Goal: Task Accomplishment & Management: Manage account settings

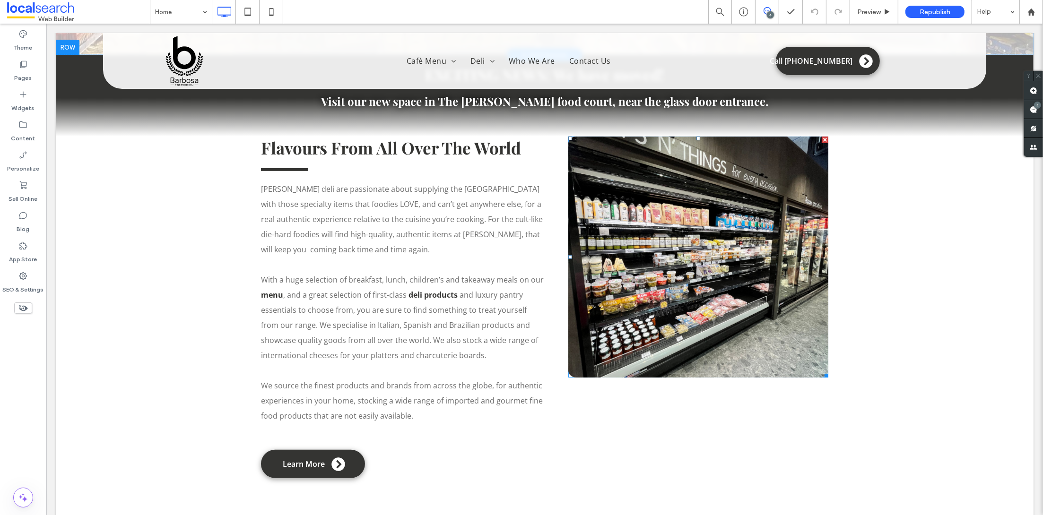
scroll to position [32, 0]
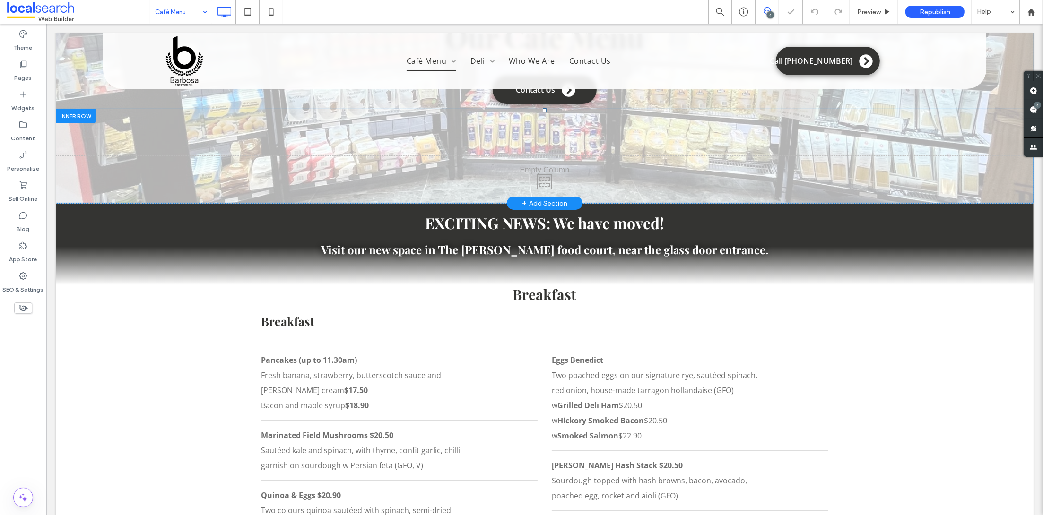
scroll to position [241, 0]
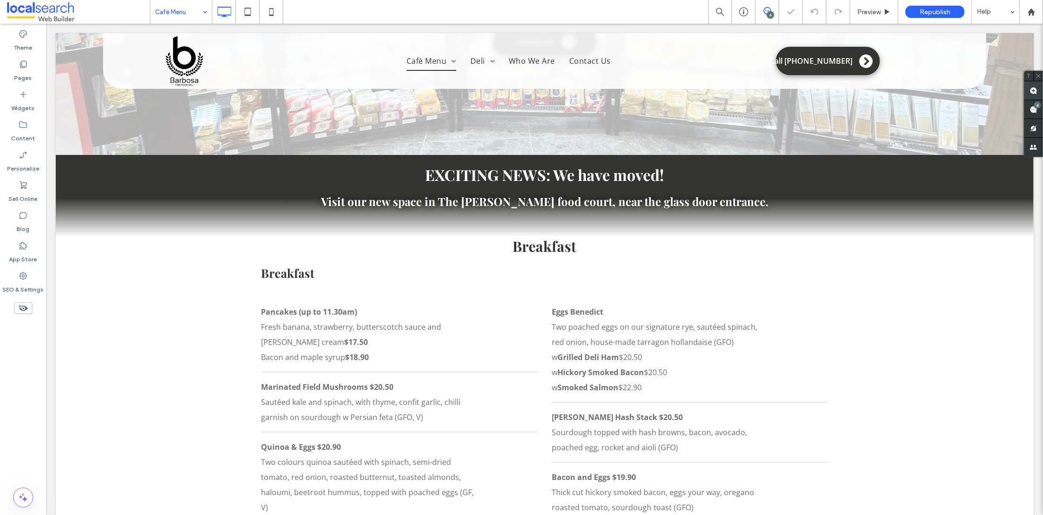
click at [1033, 87] on use at bounding box center [1034, 91] width 8 height 8
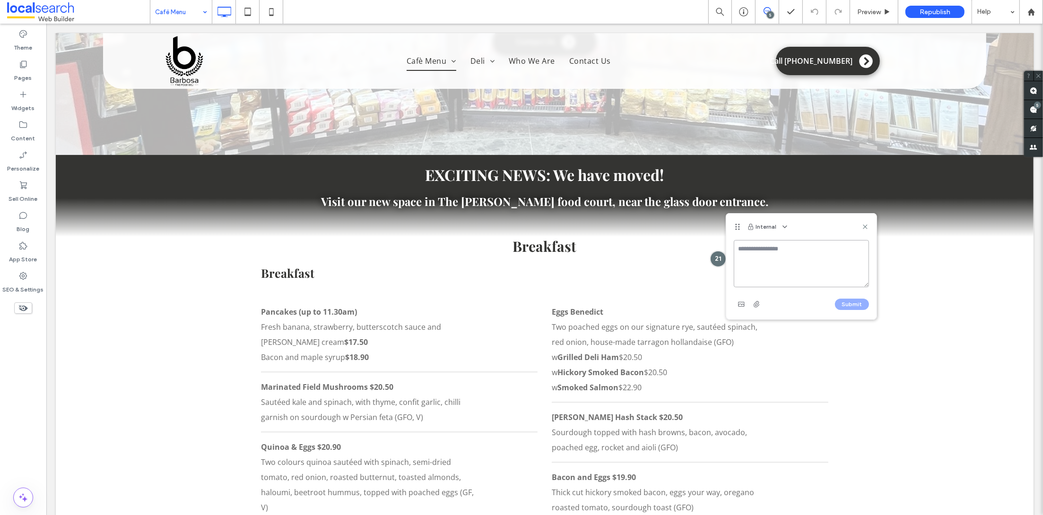
paste textarea "**********"
type textarea "**********"
click at [851, 304] on button "Submit" at bounding box center [852, 304] width 34 height 11
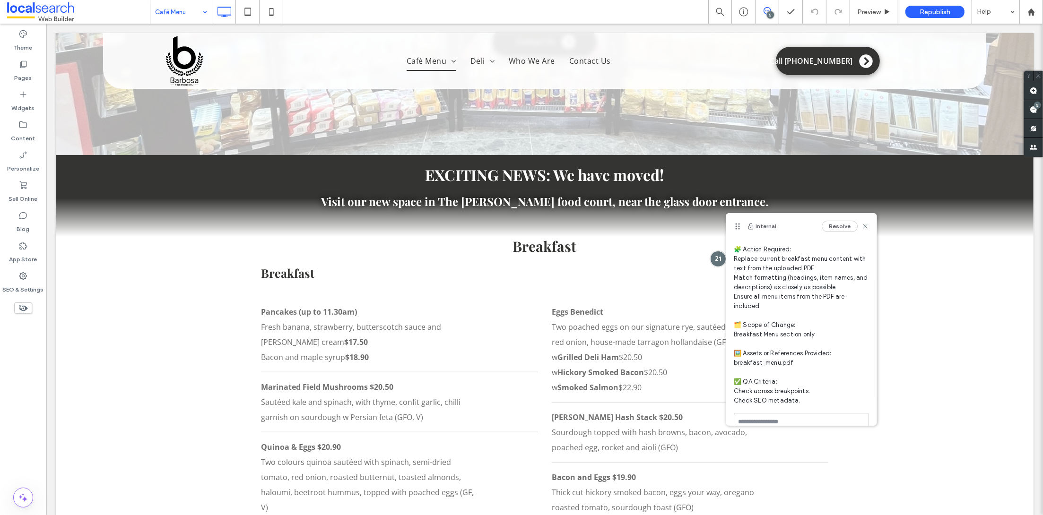
scroll to position [0, 0]
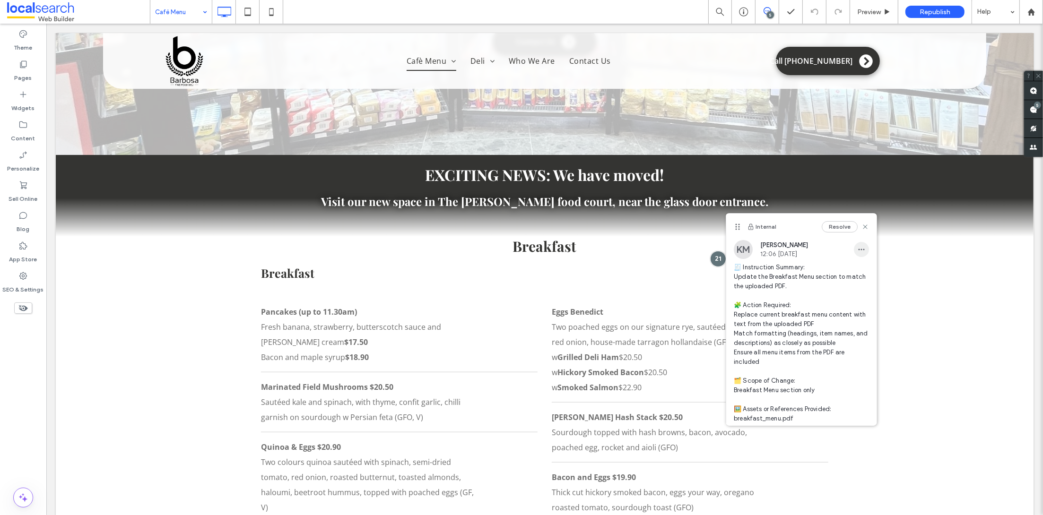
click at [854, 253] on span "button" at bounding box center [861, 249] width 15 height 15
click at [866, 276] on div "Edit" at bounding box center [888, 275] width 84 height 18
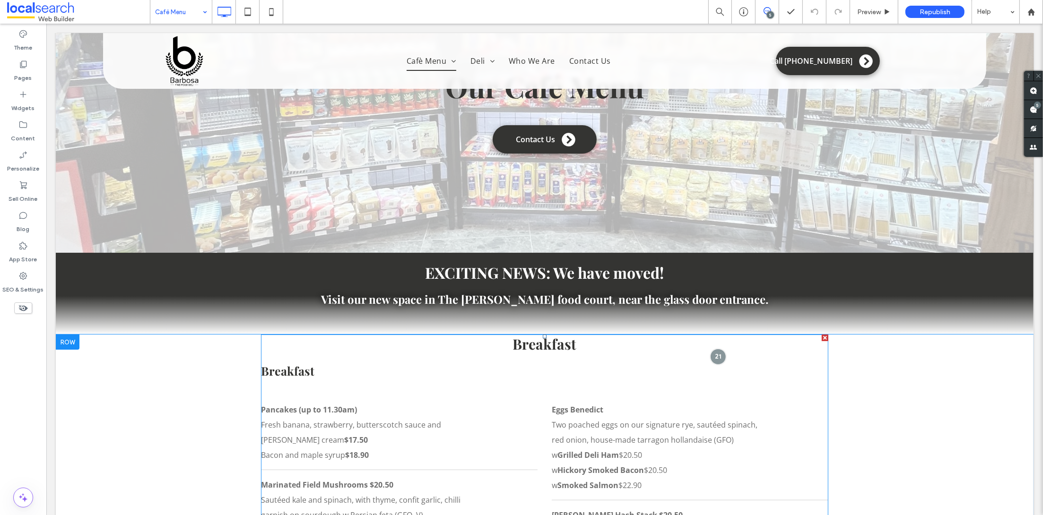
scroll to position [185, 0]
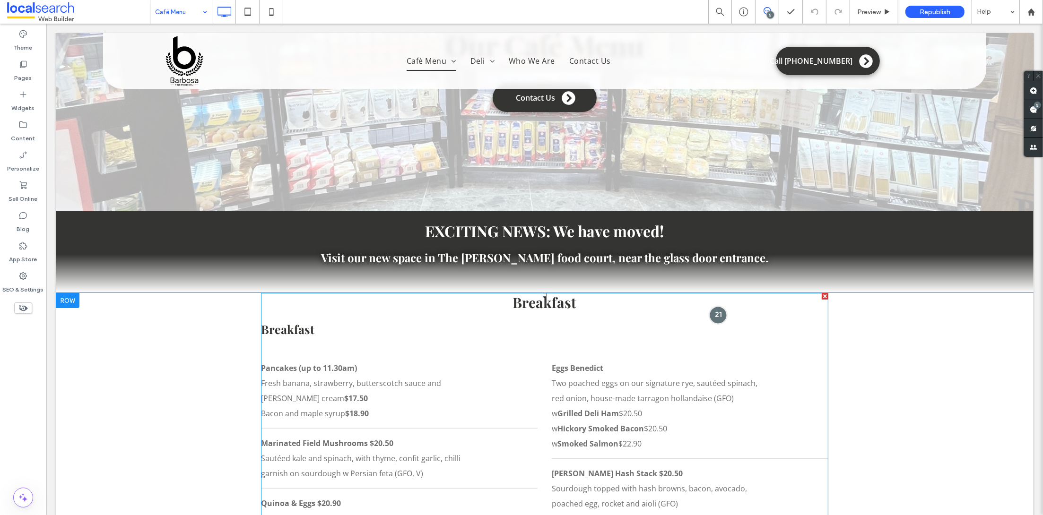
click at [715, 320] on div at bounding box center [717, 314] width 17 height 17
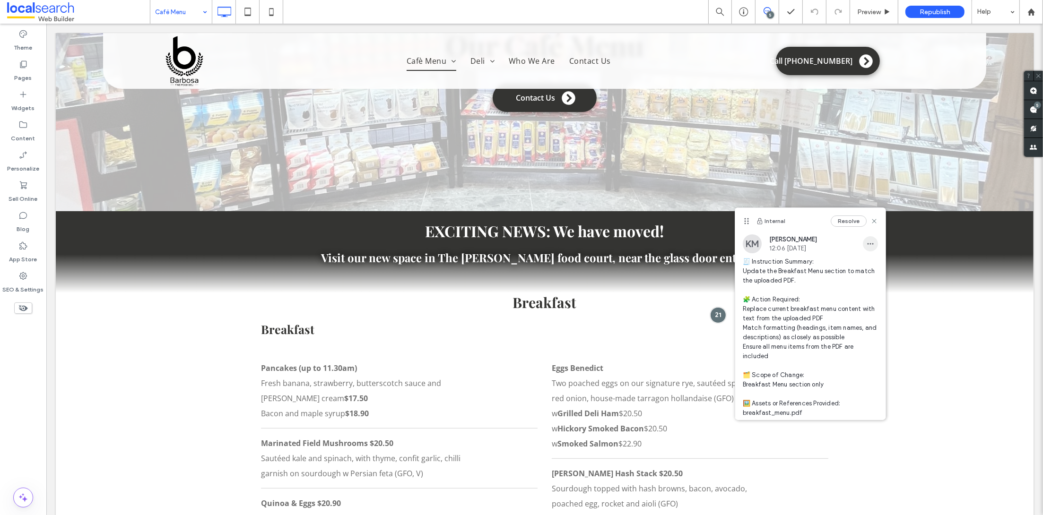
click at [863, 248] on span "button" at bounding box center [870, 243] width 15 height 15
click at [864, 269] on span "Edit" at bounding box center [868, 268] width 12 height 9
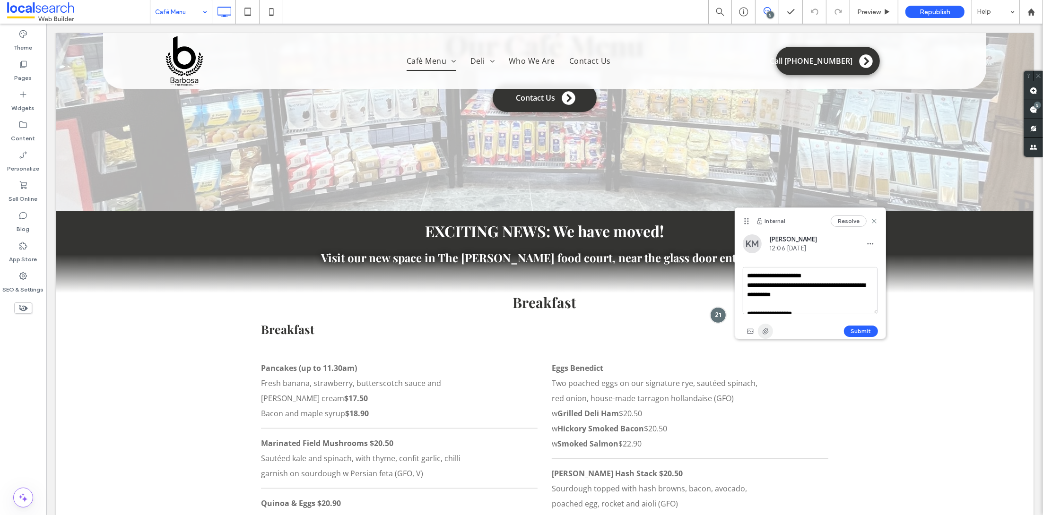
click at [767, 327] on span "button" at bounding box center [765, 331] width 15 height 15
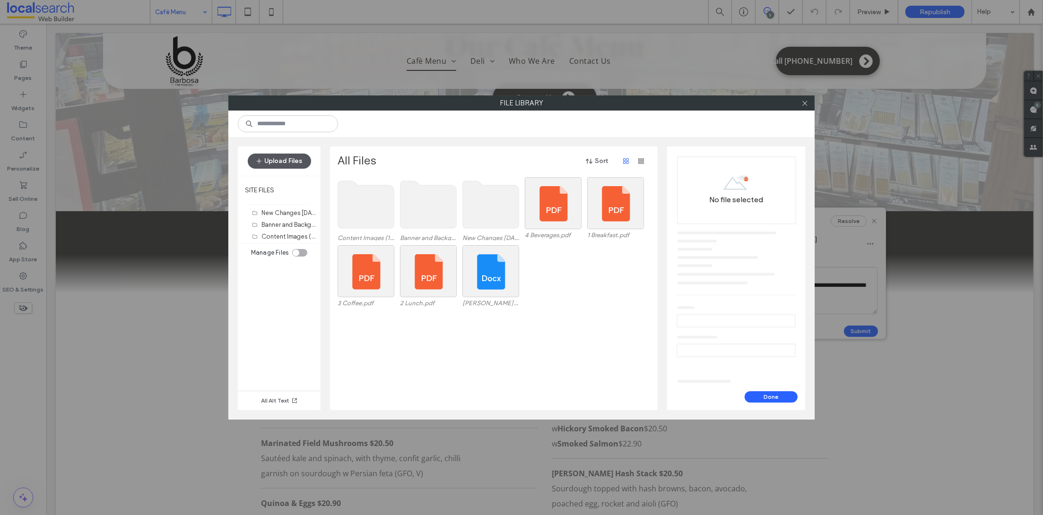
click at [296, 159] on button "Upload Files" at bounding box center [279, 161] width 63 height 15
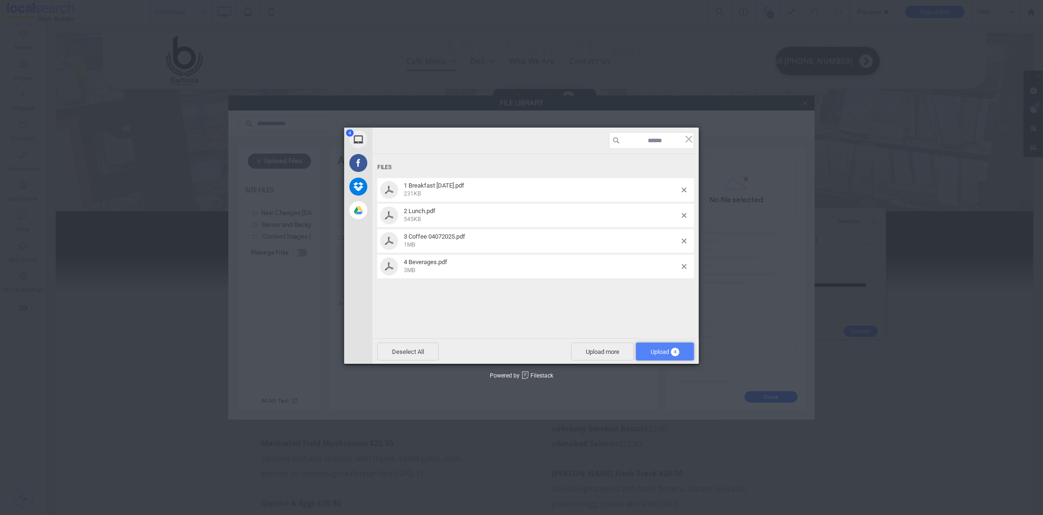
click at [664, 356] on span "Upload 4" at bounding box center [665, 352] width 58 height 18
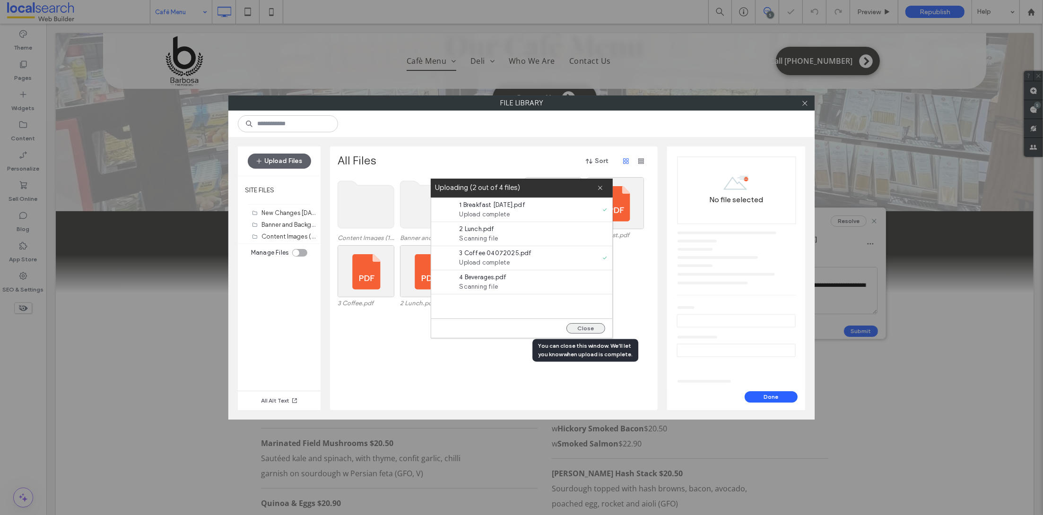
click at [574, 326] on button "Close" at bounding box center [586, 328] width 39 height 10
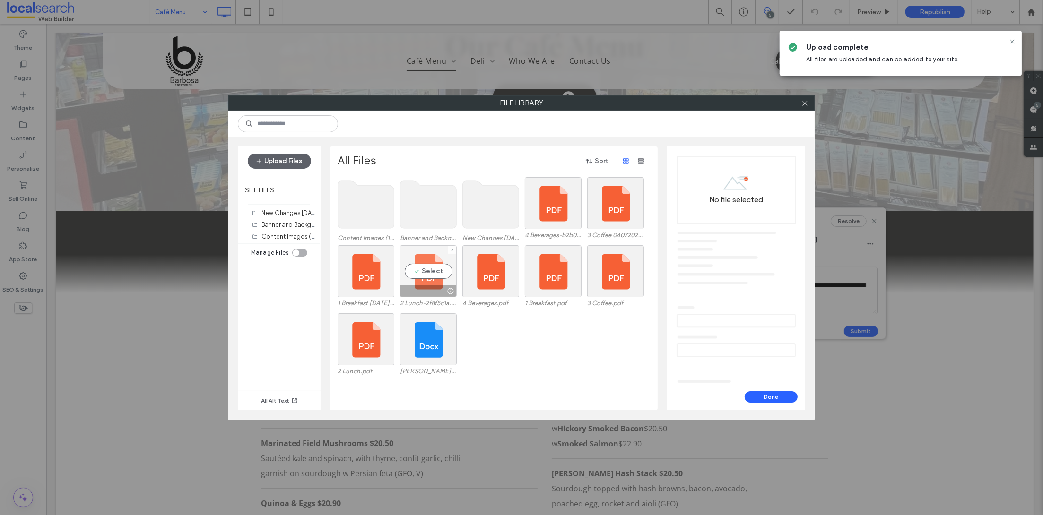
click at [437, 285] on div "Select" at bounding box center [428, 271] width 57 height 52
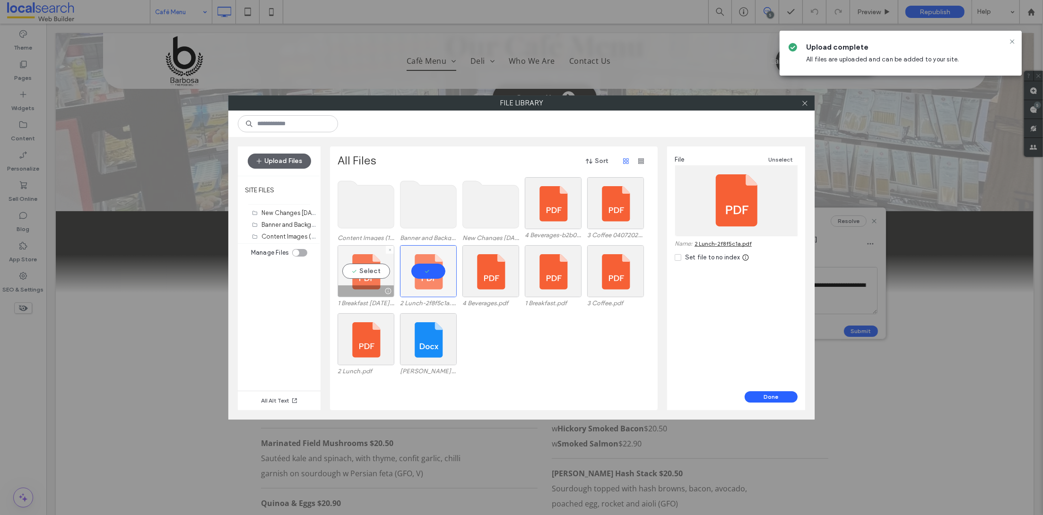
click at [371, 285] on div "Select" at bounding box center [366, 271] width 57 height 52
click at [761, 398] on button "Done" at bounding box center [771, 397] width 53 height 11
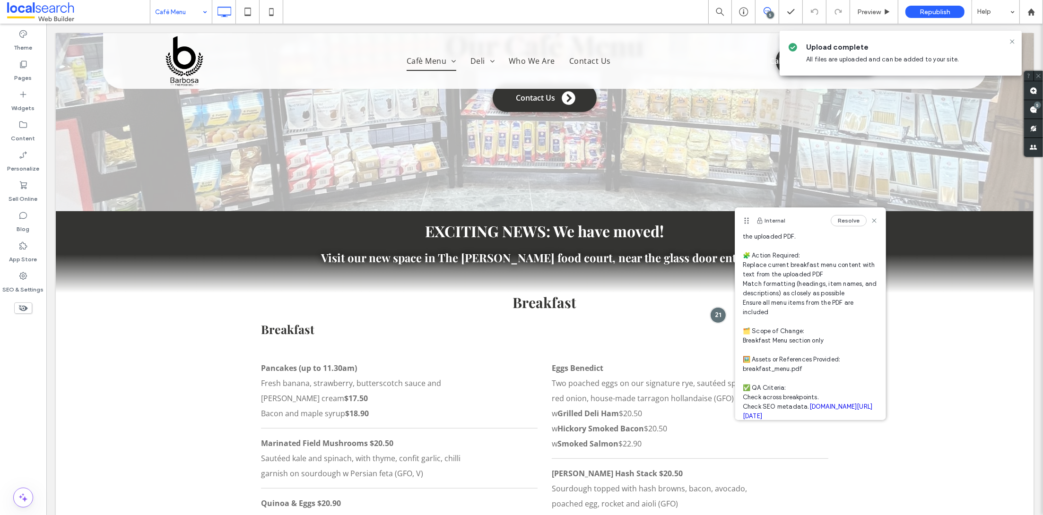
scroll to position [100, 0]
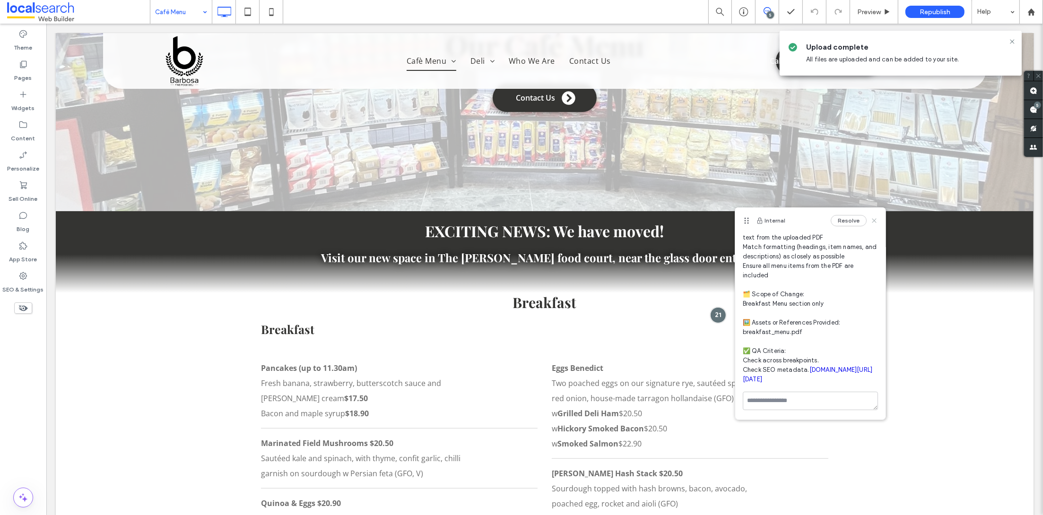
click at [872, 221] on use at bounding box center [874, 220] width 4 height 4
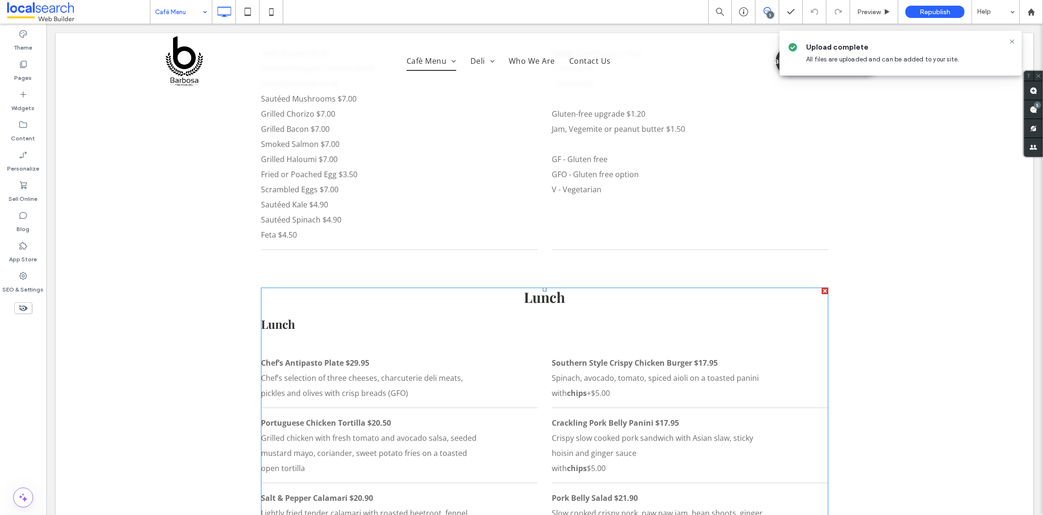
scroll to position [1266, 0]
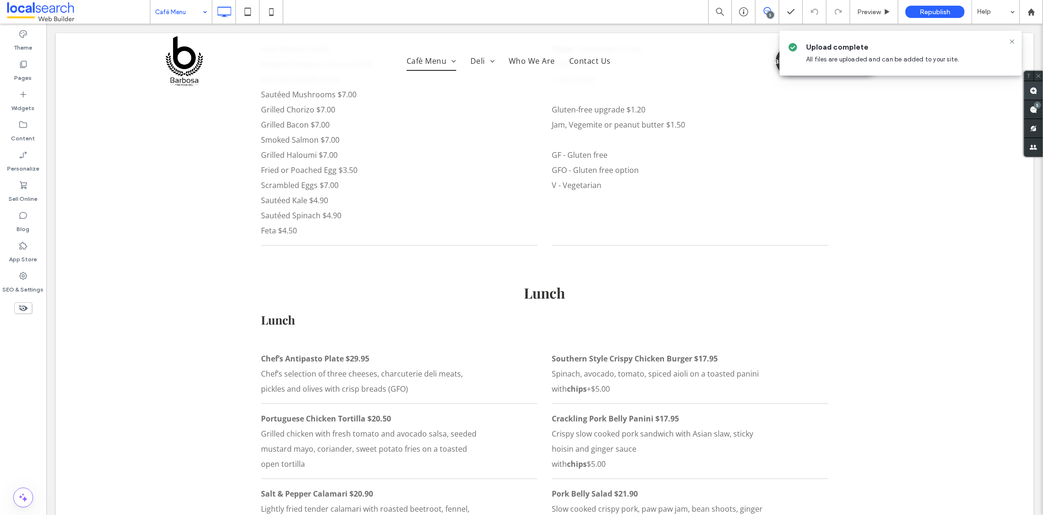
click at [1038, 96] on span at bounding box center [1033, 90] width 19 height 18
click at [896, 343] on textarea at bounding box center [922, 347] width 135 height 47
paste textarea "**********"
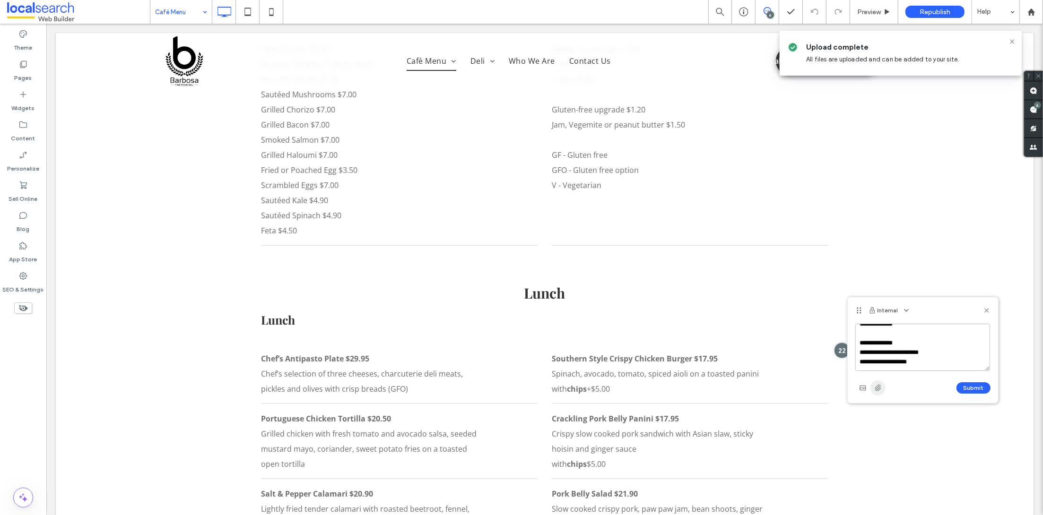
type textarea "**********"
click at [882, 390] on span "button" at bounding box center [878, 388] width 15 height 15
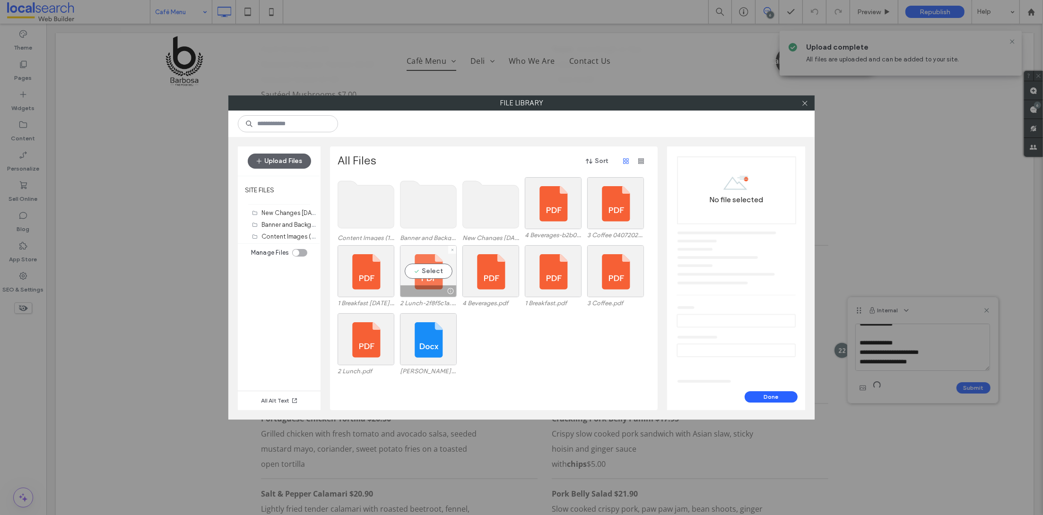
click at [431, 288] on div at bounding box center [429, 291] width 56 height 11
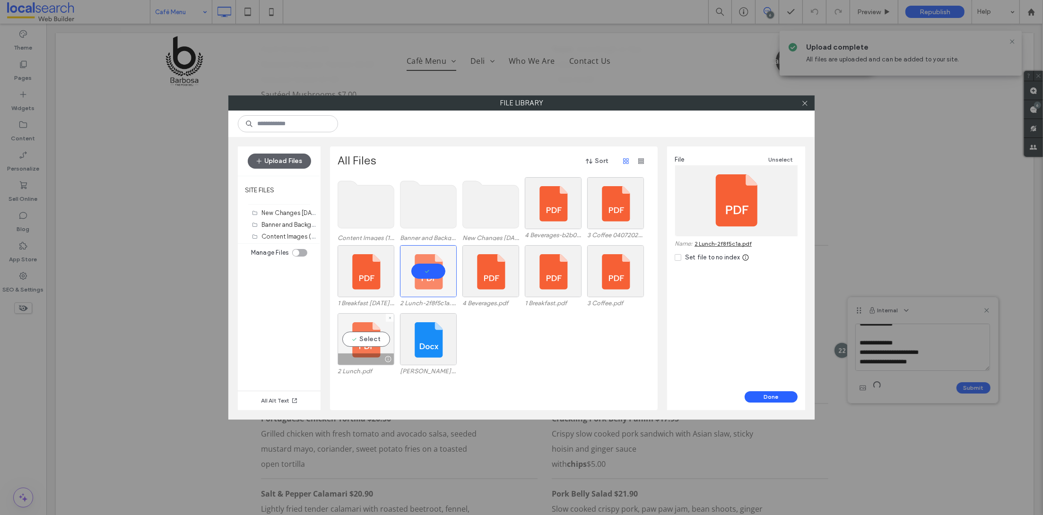
click at [373, 333] on div "Select" at bounding box center [366, 340] width 57 height 52
click at [421, 290] on div at bounding box center [429, 291] width 56 height 11
click at [731, 246] on link "2 Lunch-2f8f5c1a.pdf" at bounding box center [723, 243] width 57 height 7
click at [368, 342] on div "Select" at bounding box center [366, 340] width 57 height 52
click at [719, 244] on link "2 Lunch.pdf" at bounding box center [710, 243] width 31 height 7
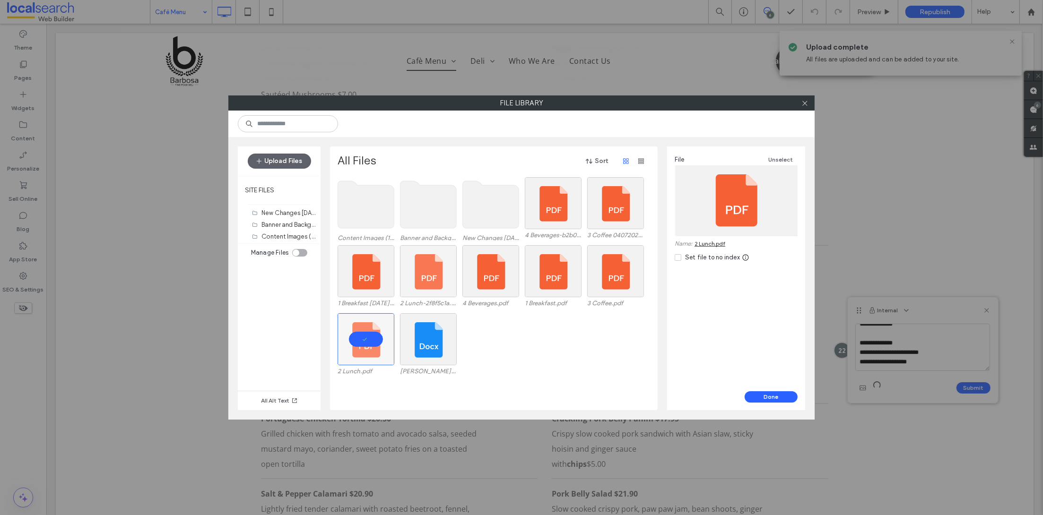
click at [520, 362] on div "2 Lunch.pdf [PERSON_NAME] Drinks Menu [DATE].docx" at bounding box center [497, 348] width 318 height 68
click at [430, 292] on div at bounding box center [429, 291] width 56 height 11
click at [368, 304] on label "1 Breakfast [DATE].pdf" at bounding box center [366, 303] width 57 height 7
click at [555, 309] on div "1 Breakfast [DATE].pdf 2 Lunch-2f8f5c1a.pdf 4 Beverages.pdf 1 Breakfast.pdf 3 C…" at bounding box center [497, 279] width 318 height 68
click at [556, 303] on label "1 Breakfast.pdf" at bounding box center [553, 303] width 57 height 7
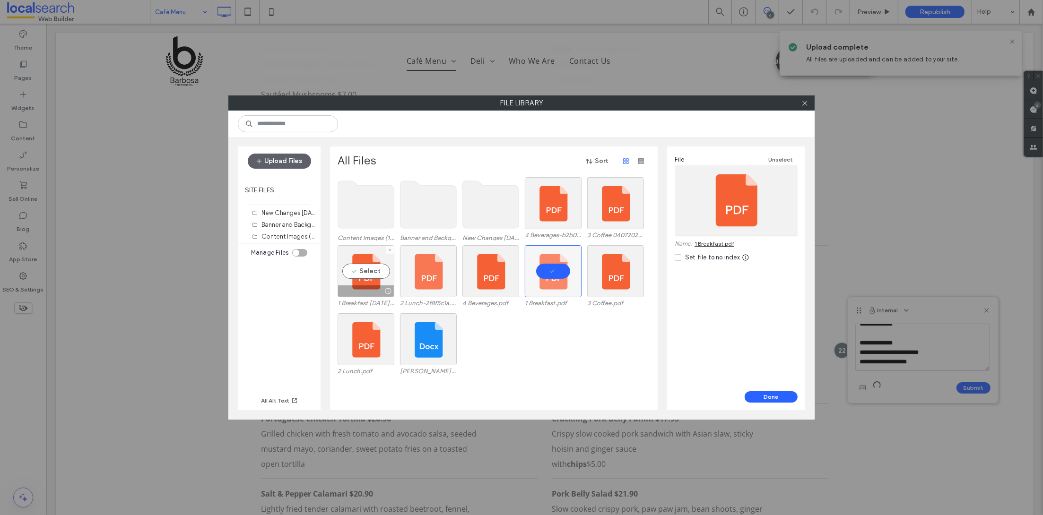
click at [381, 302] on label "1 Breakfast [DATE].pdf" at bounding box center [366, 303] width 57 height 7
click at [568, 304] on label "1 Breakfast.pdf" at bounding box center [553, 303] width 57 height 7
click at [800, 109] on div at bounding box center [805, 103] width 14 height 14
click at [804, 109] on span at bounding box center [805, 103] width 7 height 14
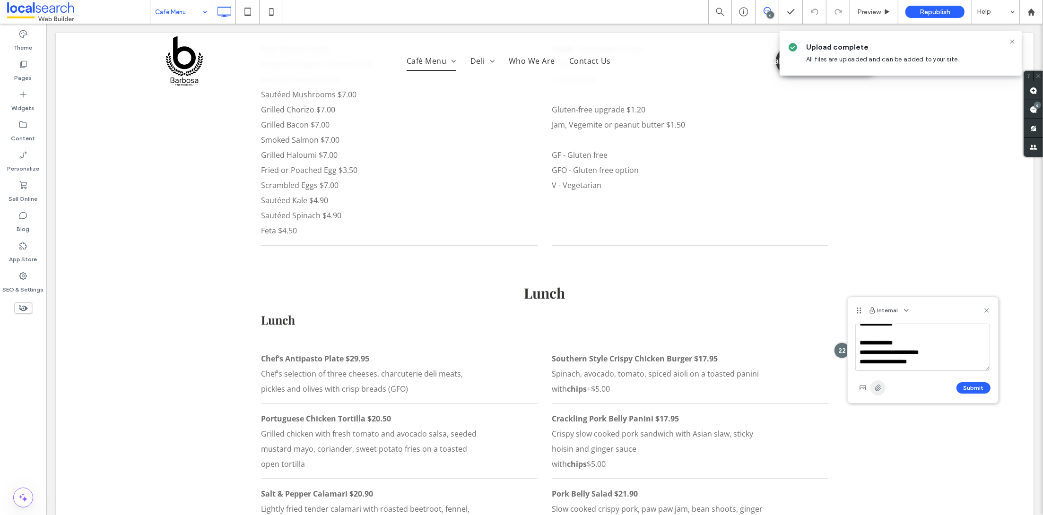
click at [879, 387] on icon "button" at bounding box center [878, 388] width 8 height 8
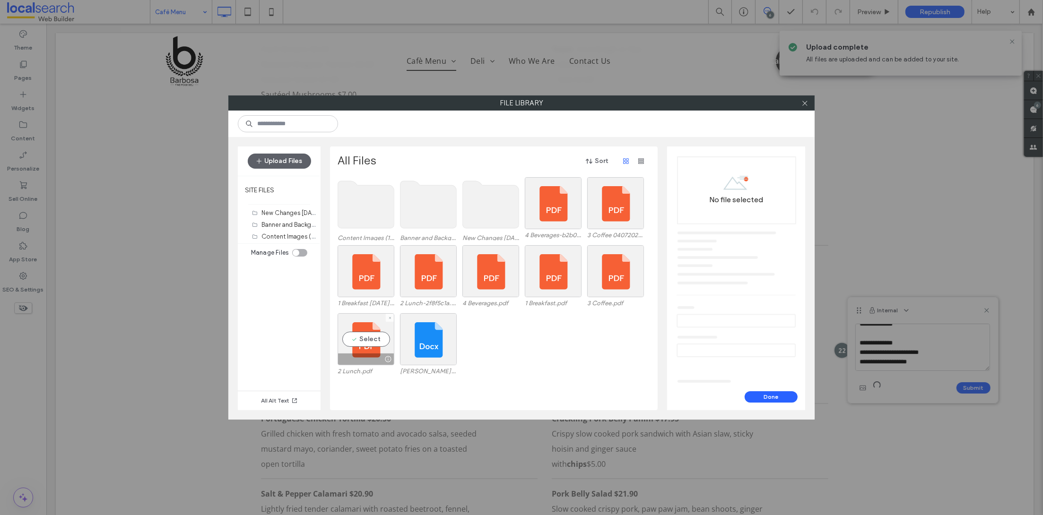
click at [363, 371] on label "2 Lunch.pdf" at bounding box center [366, 371] width 57 height 7
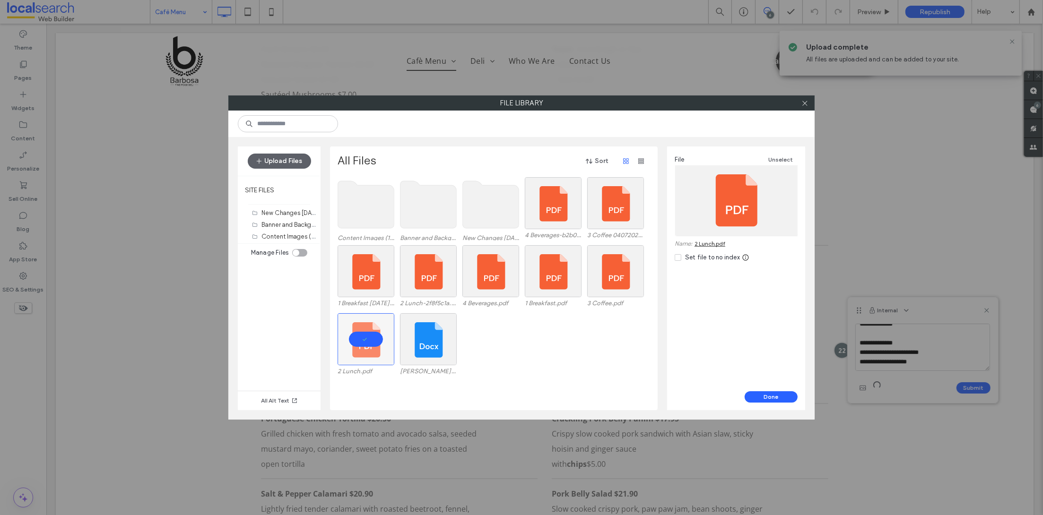
click at [715, 245] on link "2 Lunch.pdf" at bounding box center [710, 243] width 31 height 7
click at [554, 292] on div at bounding box center [553, 291] width 56 height 11
click at [719, 245] on link "1 Breakfast.pdf" at bounding box center [715, 243] width 40 height 7
drag, startPoint x: 788, startPoint y: 112, endPoint x: 801, endPoint y: 105, distance: 13.7
click at [788, 112] on div at bounding box center [521, 124] width 586 height 26
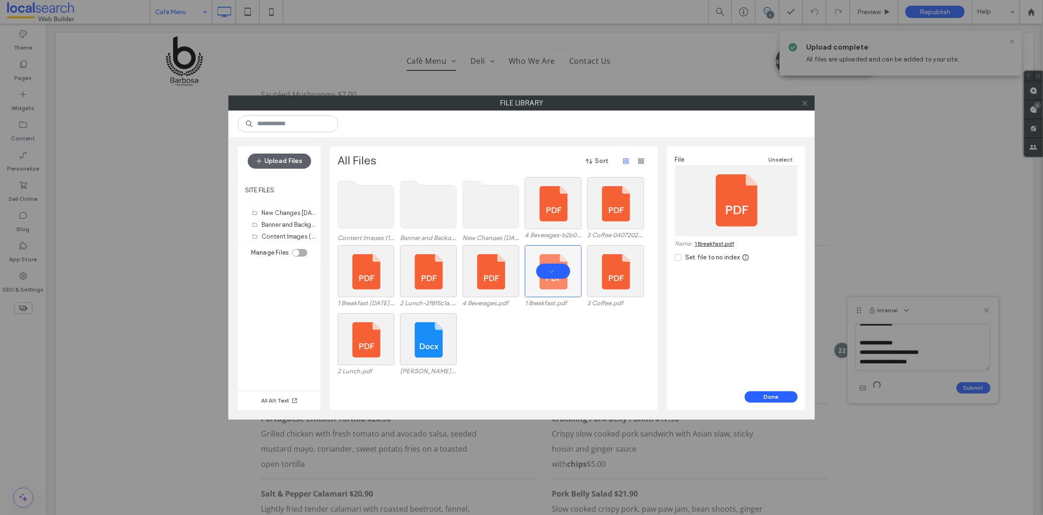
click at [802, 105] on icon at bounding box center [805, 103] width 7 height 7
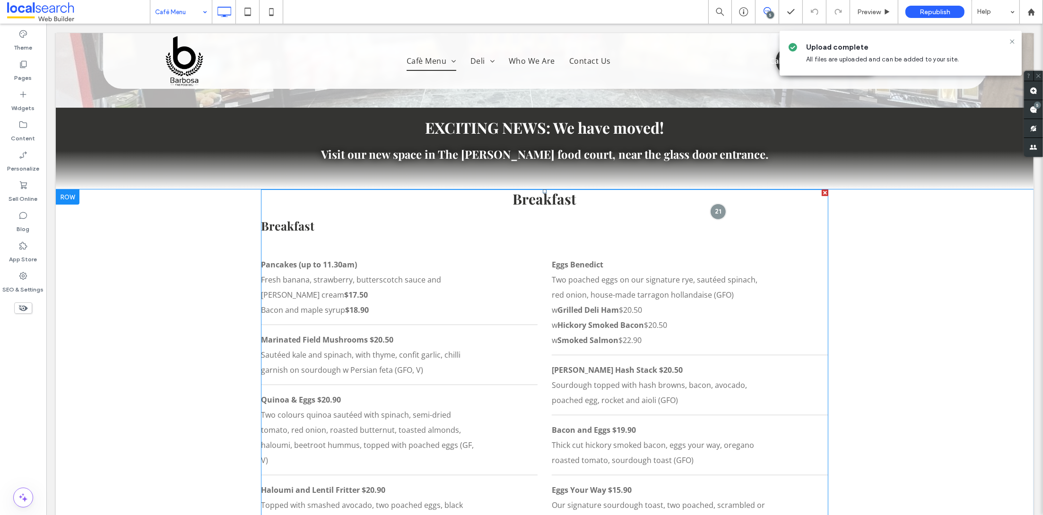
scroll to position [288, 0]
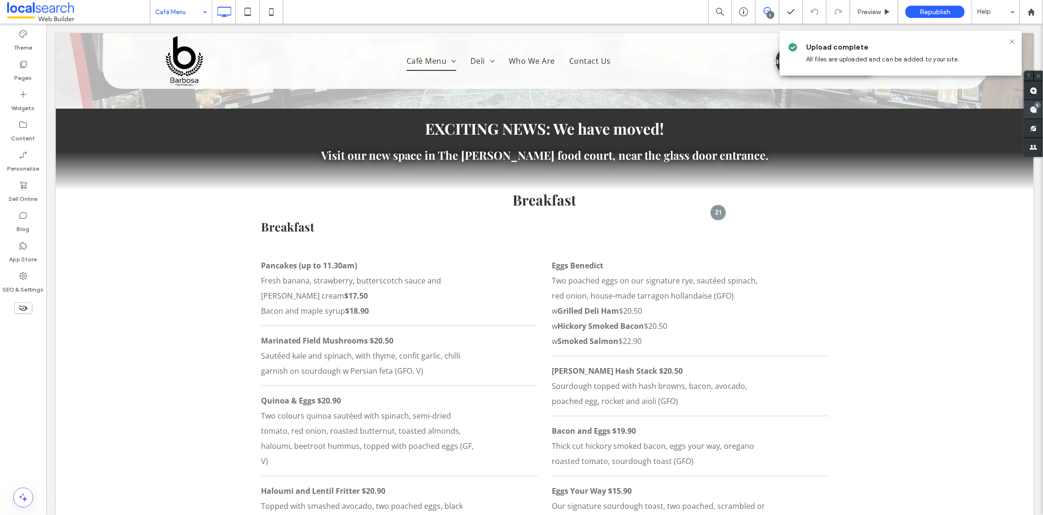
click at [1030, 106] on use at bounding box center [1034, 110] width 8 height 8
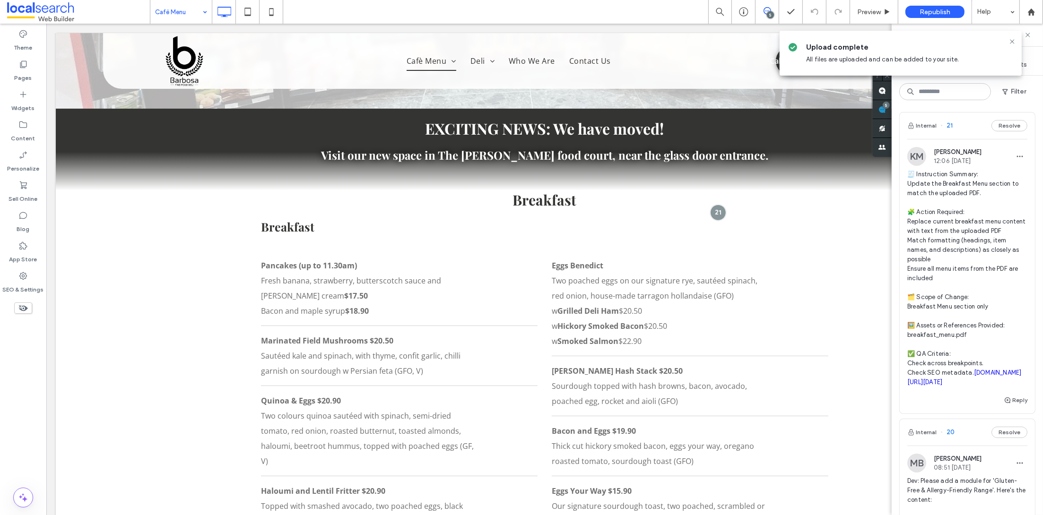
scroll to position [0, 0]
click at [1012, 93] on button "Filter" at bounding box center [1014, 91] width 43 height 15
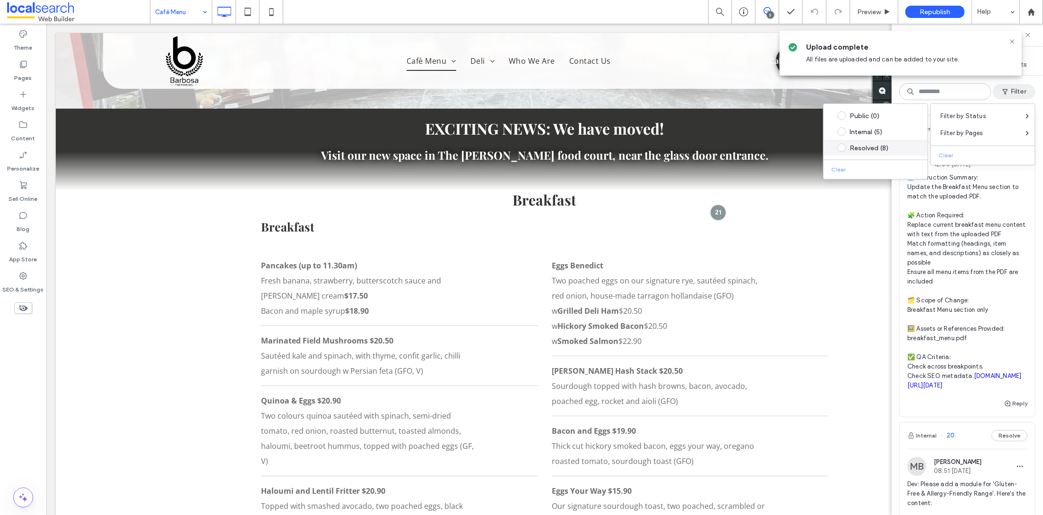
click at [862, 146] on div "Resolved (8)" at bounding box center [883, 148] width 67 height 8
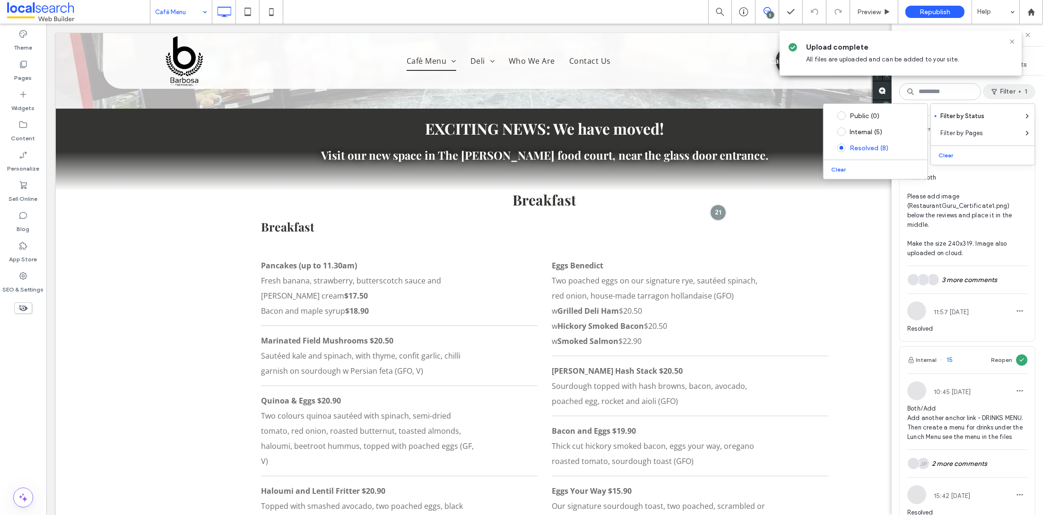
click at [972, 232] on span "Add/both Please add image (RestaurantGuru_Certificate1.png) below the reviews a…" at bounding box center [967, 215] width 120 height 85
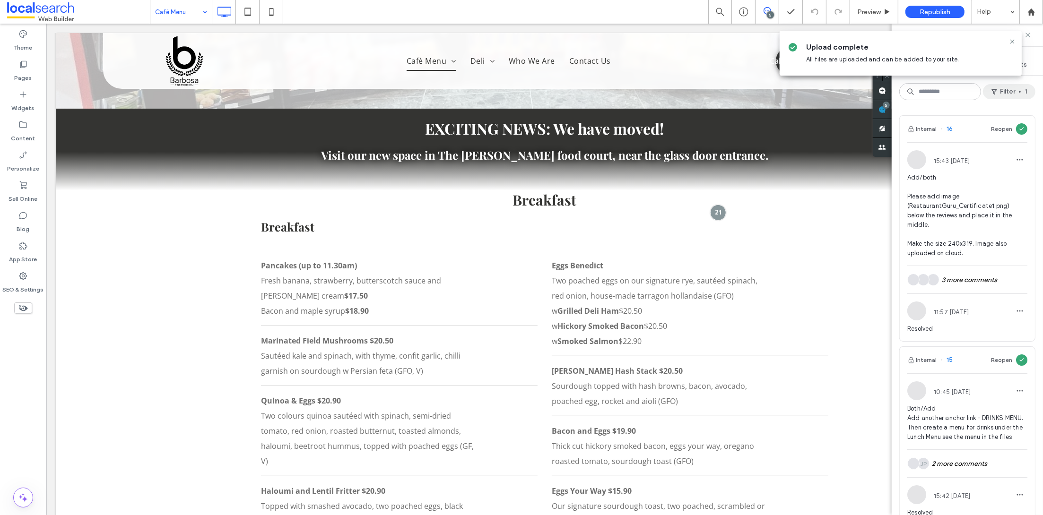
click at [996, 94] on icon "button" at bounding box center [995, 92] width 8 height 8
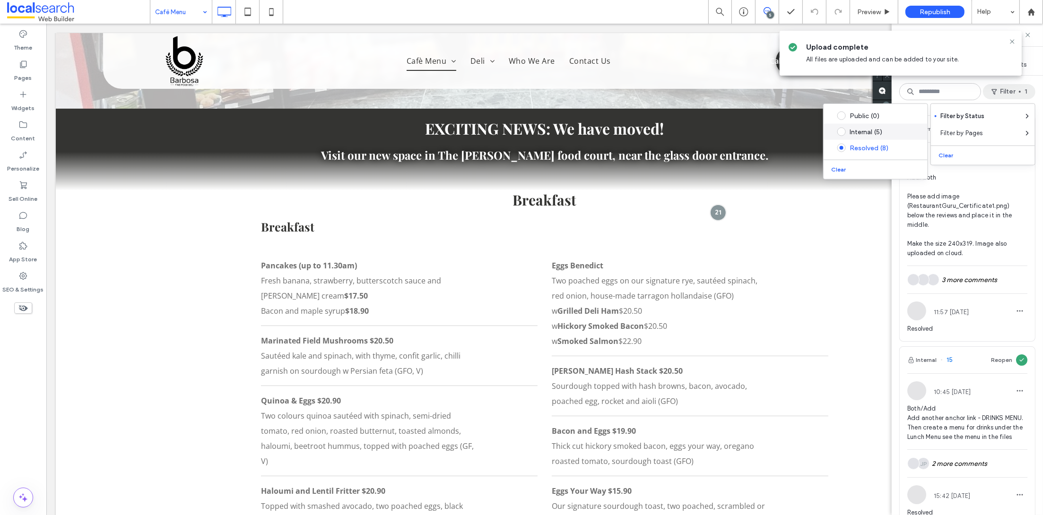
click at [878, 133] on div "Internal (5)" at bounding box center [883, 132] width 67 height 8
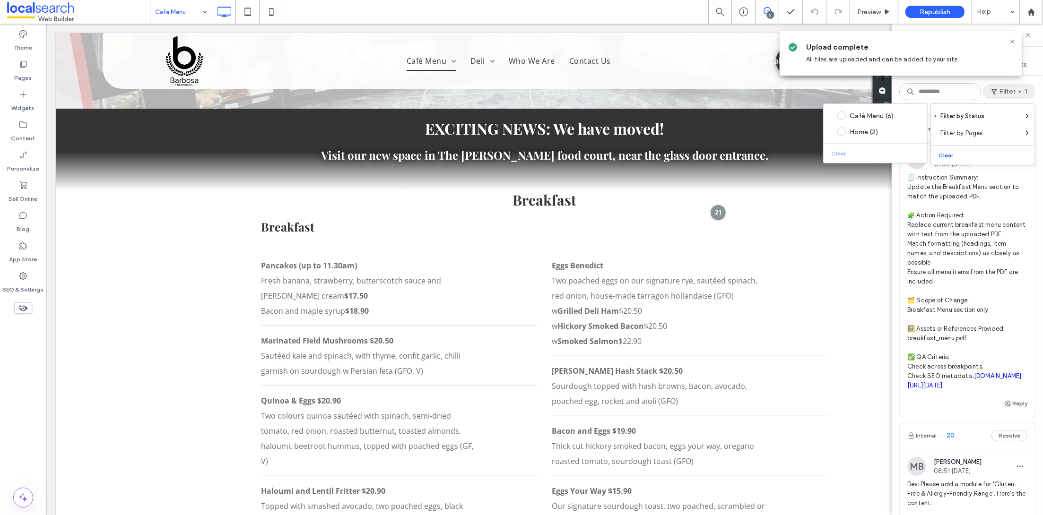
click at [966, 218] on span "🧾 Instruction Summary: Update the Breakfast Menu section to match the uploaded …" at bounding box center [967, 282] width 120 height 218
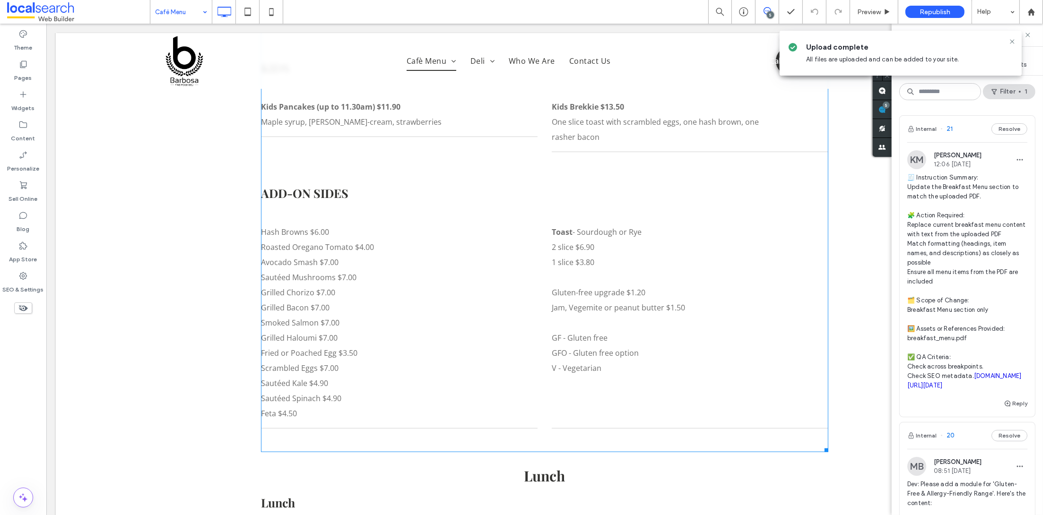
scroll to position [1306, 0]
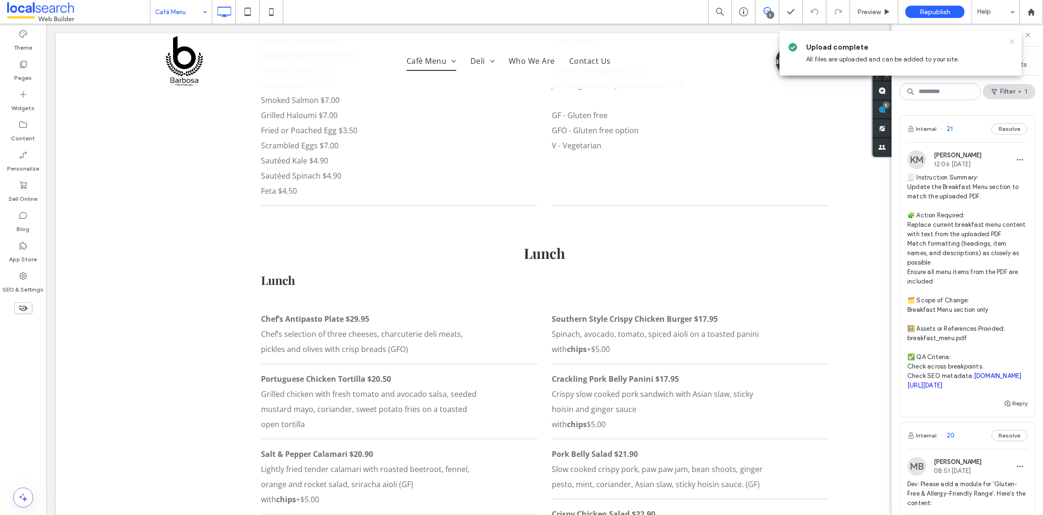
click at [1013, 44] on icon at bounding box center [1013, 42] width 8 height 8
click at [1029, 35] on icon at bounding box center [1028, 35] width 8 height 8
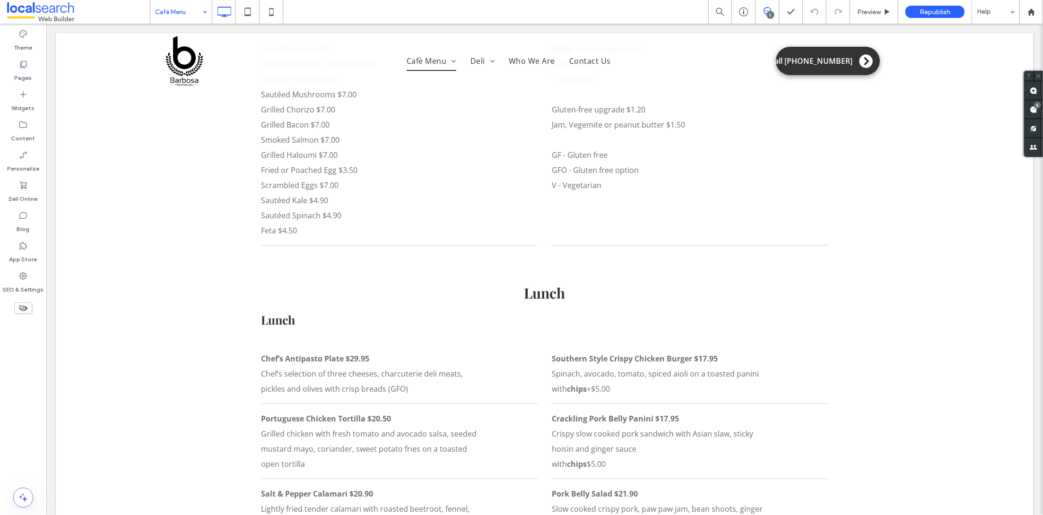
scroll to position [1138, 0]
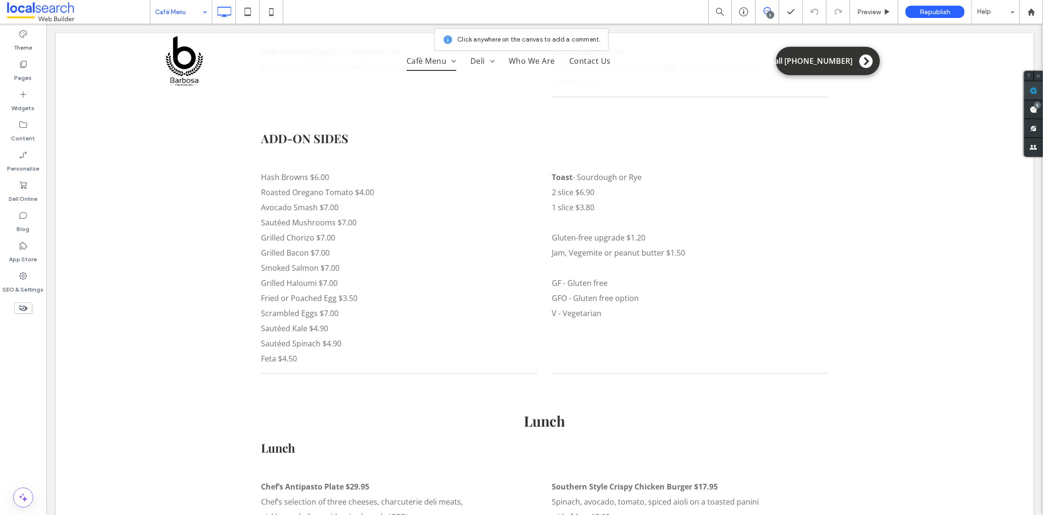
click at [1032, 90] on use at bounding box center [1034, 91] width 8 height 8
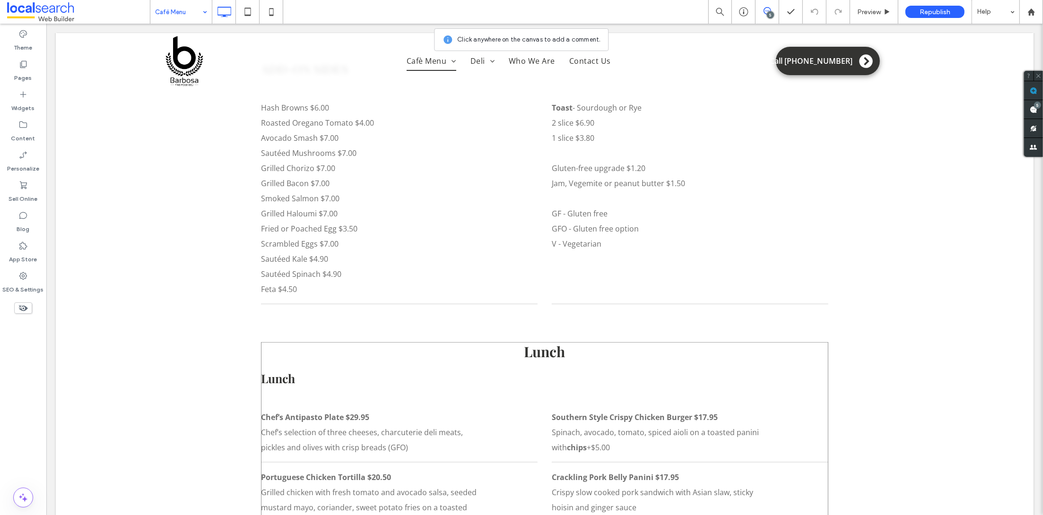
scroll to position [1221, 0]
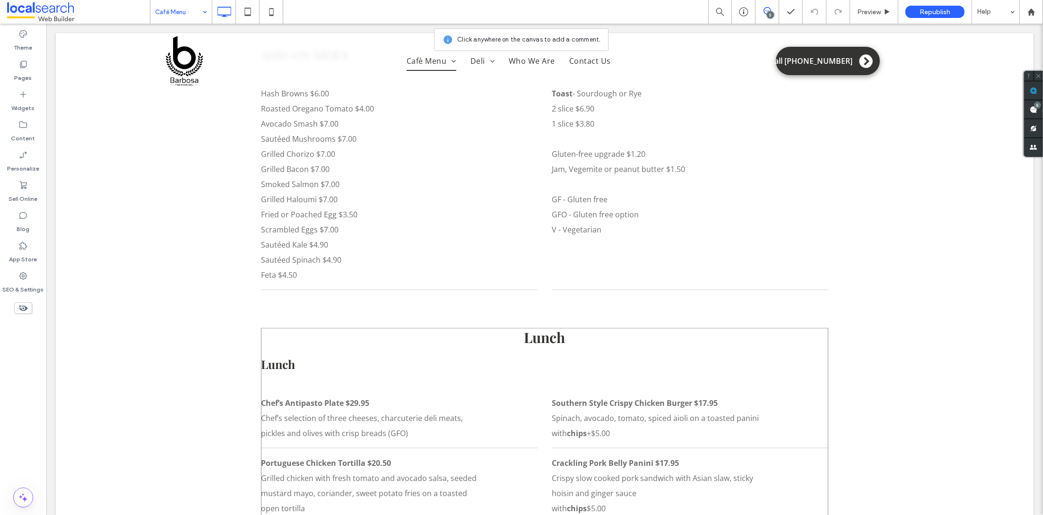
click at [808, 357] on h3 "Lunch" at bounding box center [544, 365] width 567 height 16
click at [852, 379] on use "button" at bounding box center [851, 379] width 6 height 6
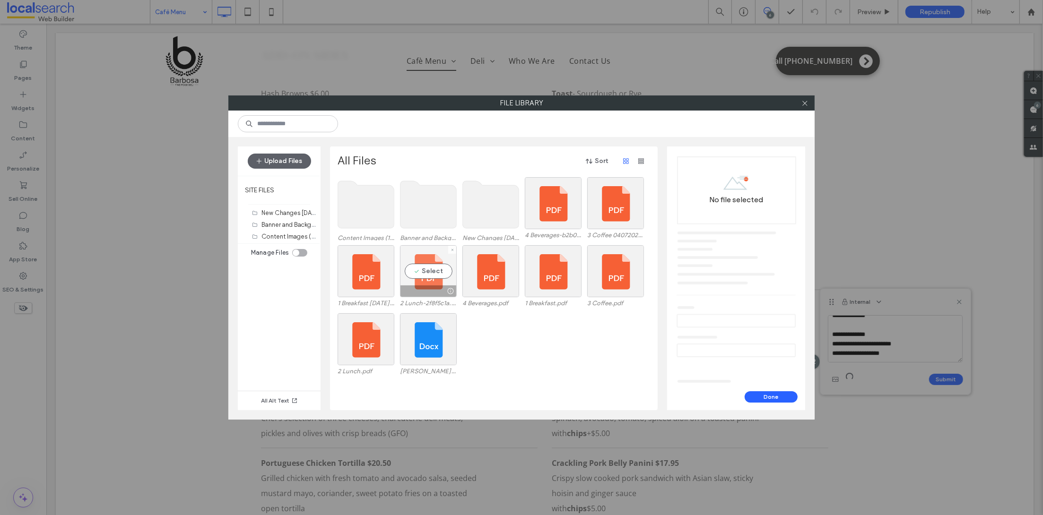
click at [427, 283] on div "Select" at bounding box center [428, 271] width 57 height 52
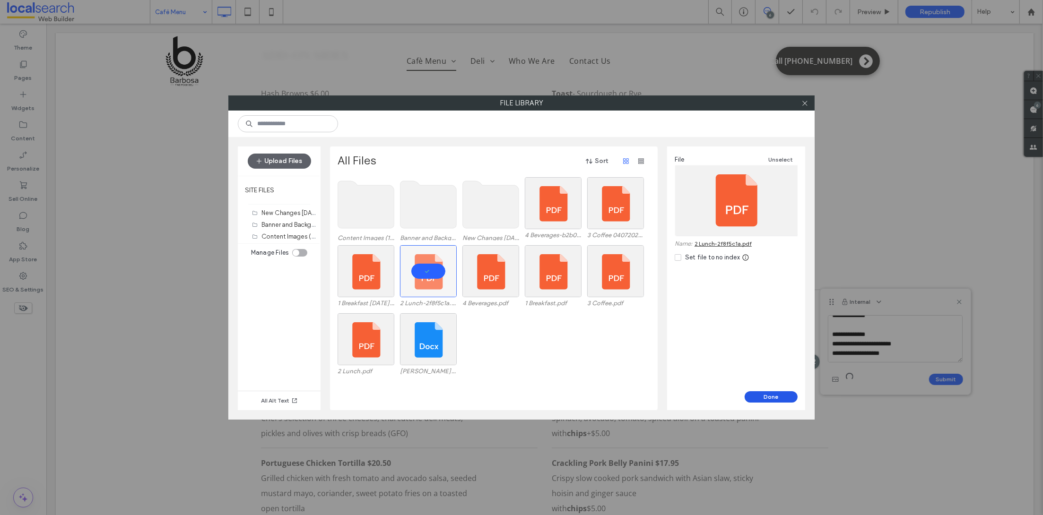
click at [768, 396] on button "Done" at bounding box center [771, 397] width 53 height 11
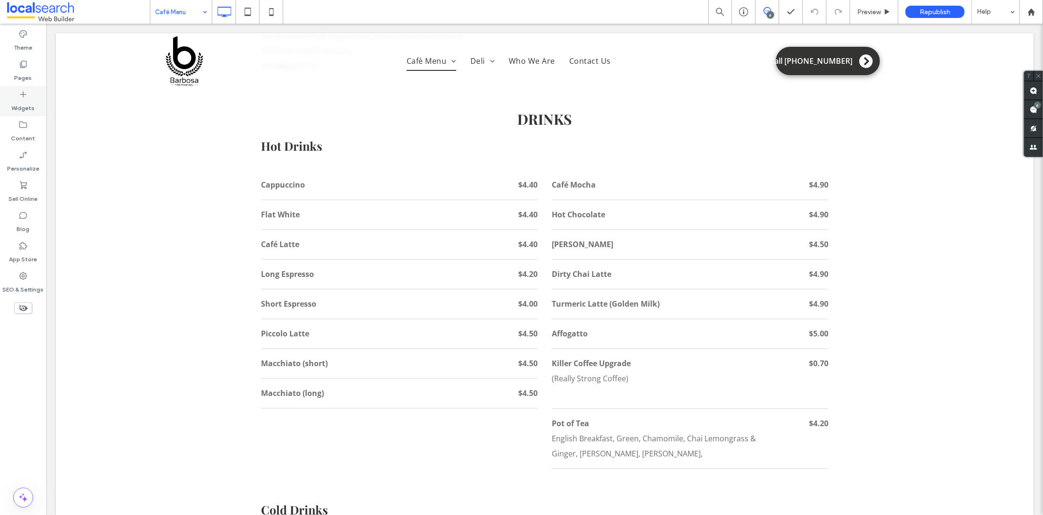
scroll to position [2190, 0]
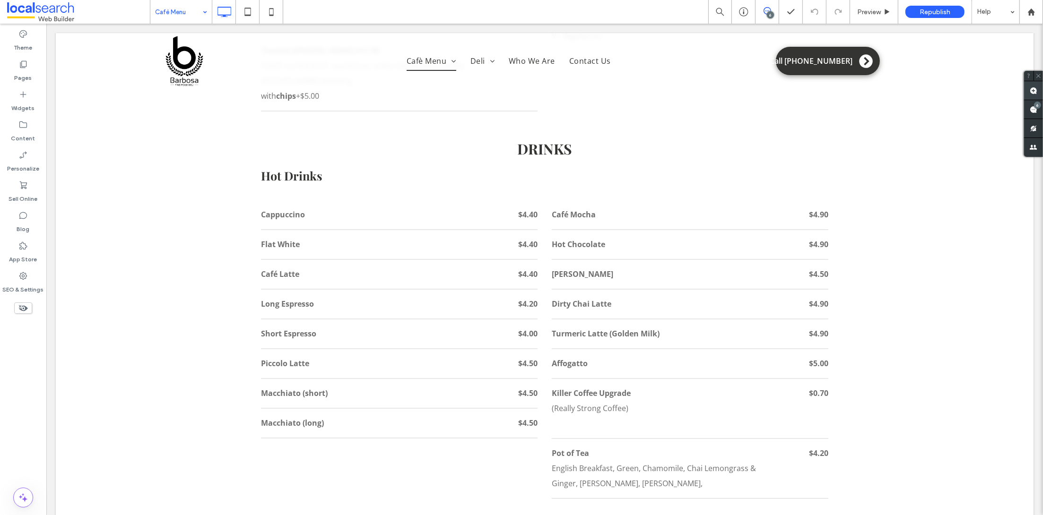
click at [1036, 89] on use at bounding box center [1034, 91] width 8 height 8
paste textarea "**********"
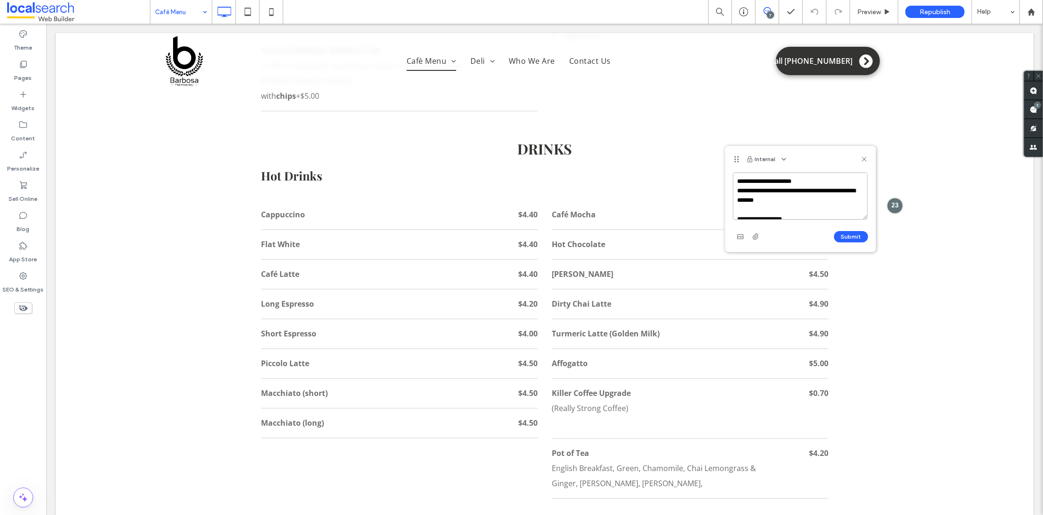
scroll to position [155, 0]
type textarea "**********"
click at [755, 239] on use "button" at bounding box center [756, 237] width 6 height 6
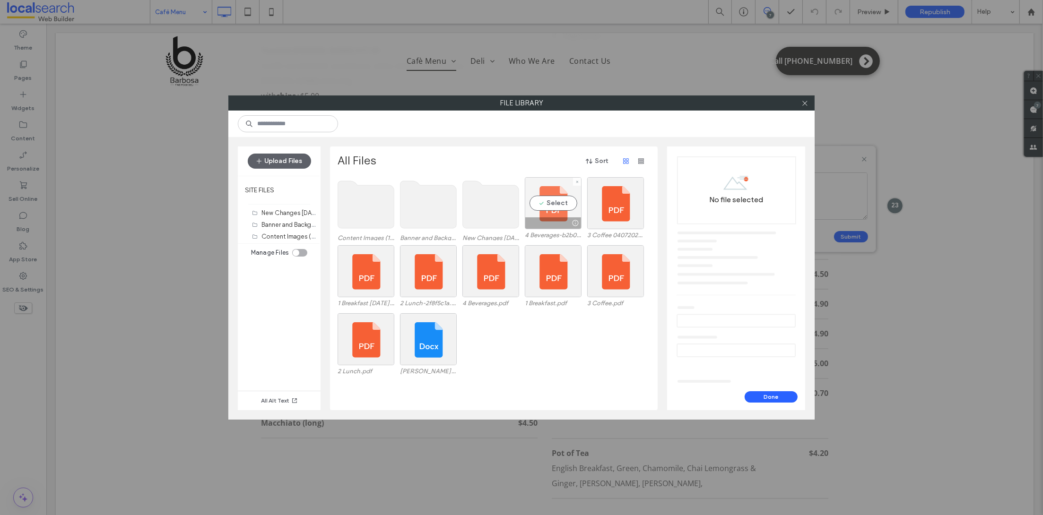
click at [558, 218] on div at bounding box center [553, 223] width 56 height 11
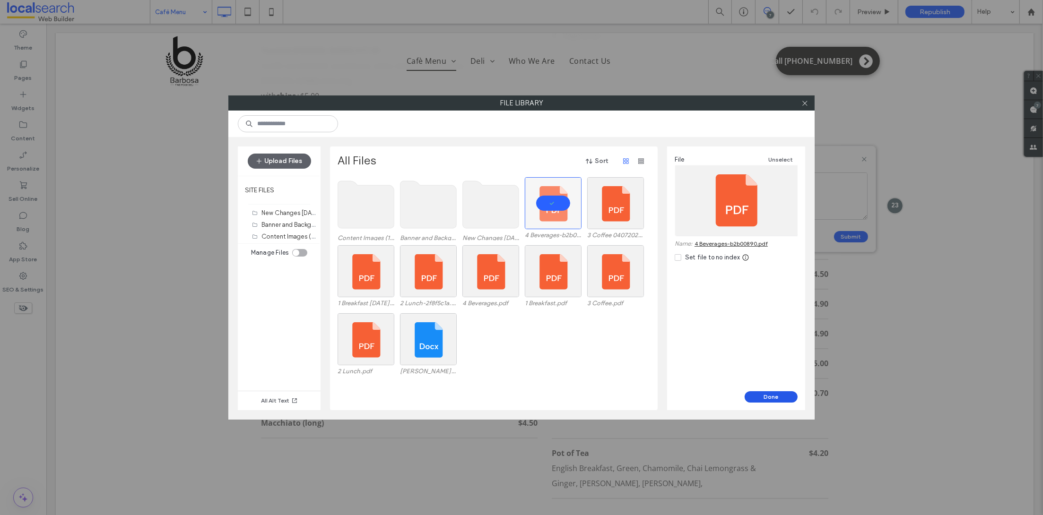
click at [751, 396] on button "Done" at bounding box center [771, 397] width 53 height 11
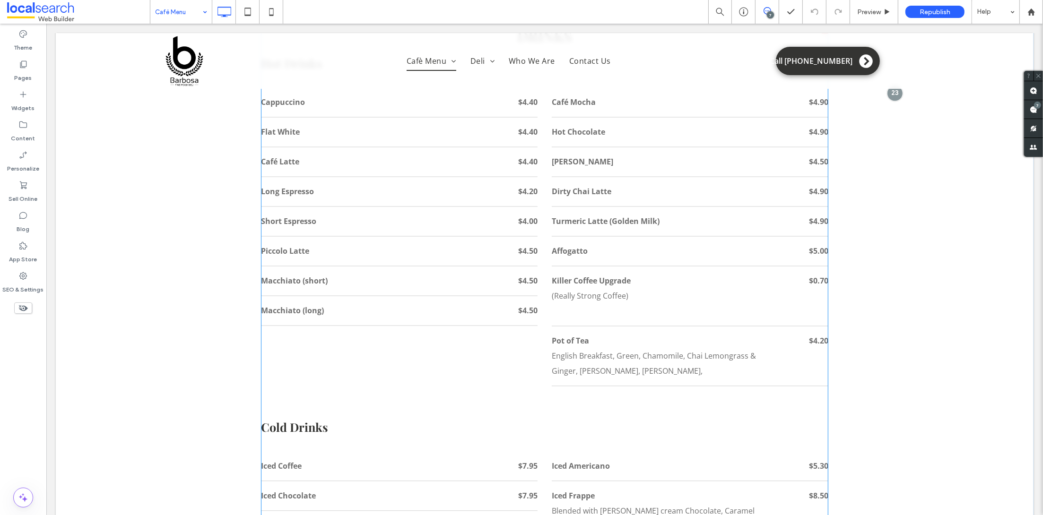
scroll to position [2169, 0]
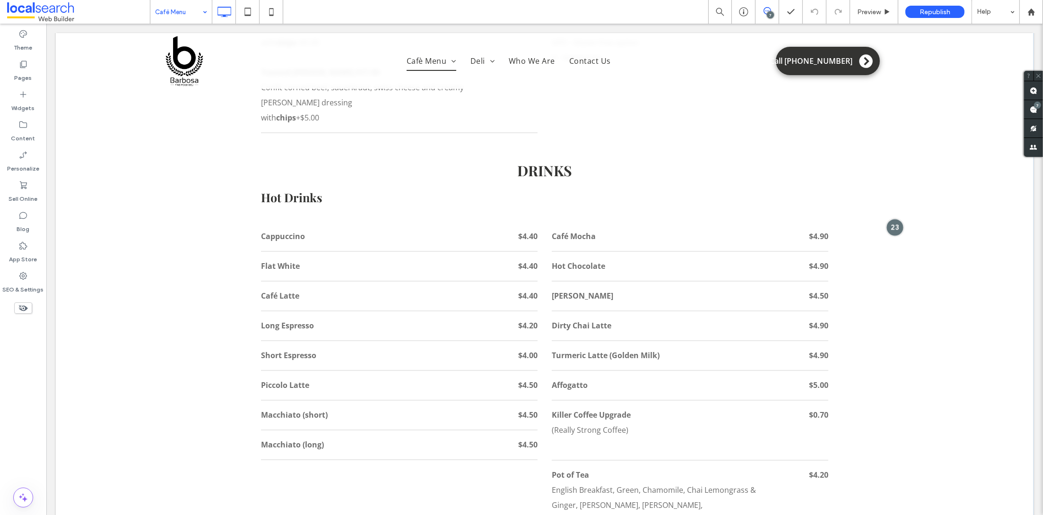
click at [887, 218] on div at bounding box center [894, 226] width 17 height 17
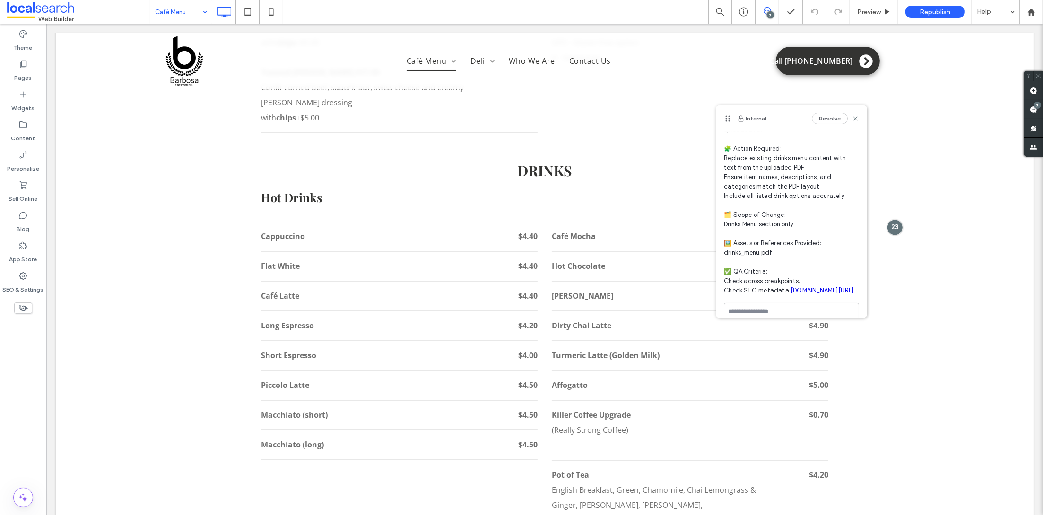
scroll to position [0, 0]
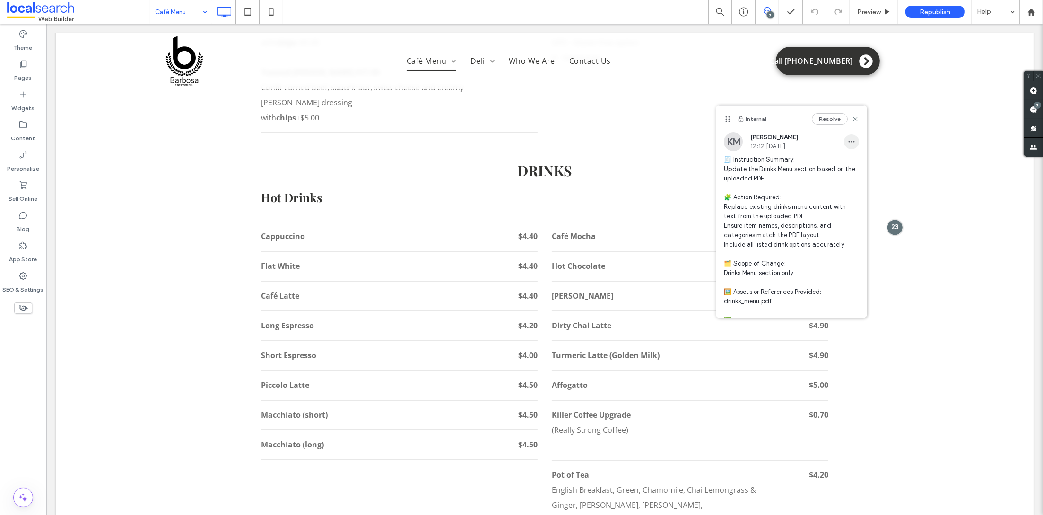
click at [848, 145] on icon "button" at bounding box center [852, 142] width 8 height 8
click at [847, 165] on span "Edit" at bounding box center [849, 166] width 12 height 9
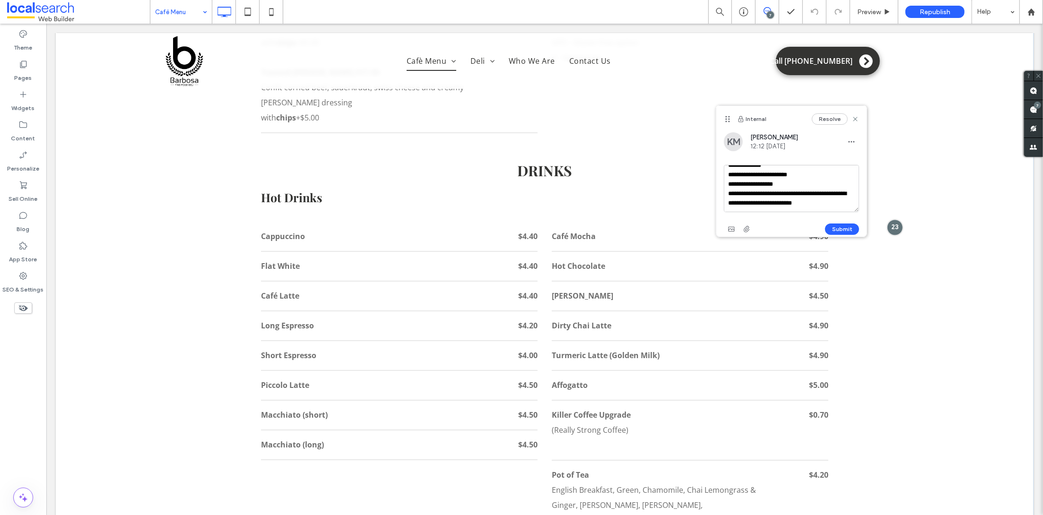
drag, startPoint x: 775, startPoint y: 197, endPoint x: 862, endPoint y: 337, distance: 164.8
type textarea "**********"
click at [740, 229] on span "button" at bounding box center [746, 229] width 15 height 15
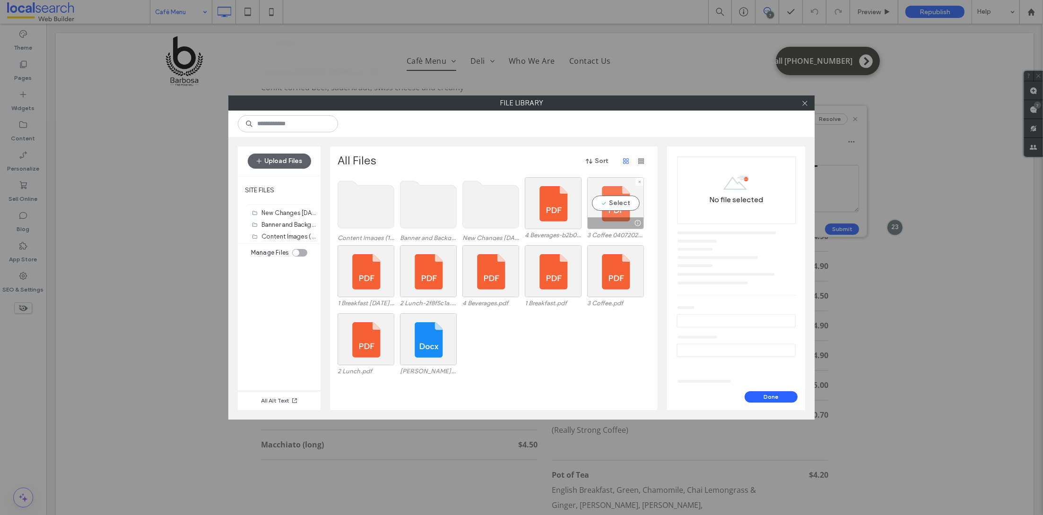
click at [604, 218] on div at bounding box center [616, 223] width 56 height 11
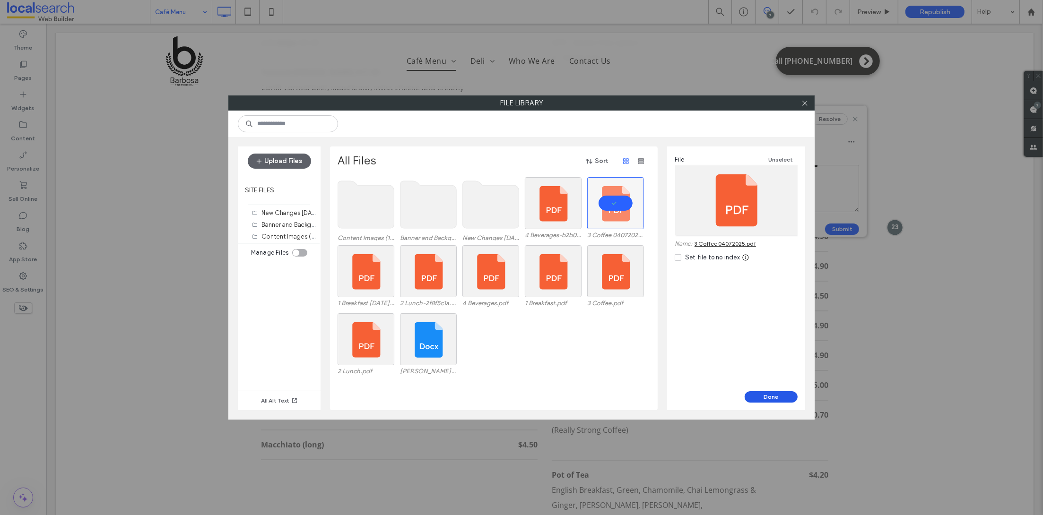
drag, startPoint x: 767, startPoint y: 396, endPoint x: 721, endPoint y: 370, distance: 53.6
click at [767, 396] on button "Done" at bounding box center [771, 397] width 53 height 11
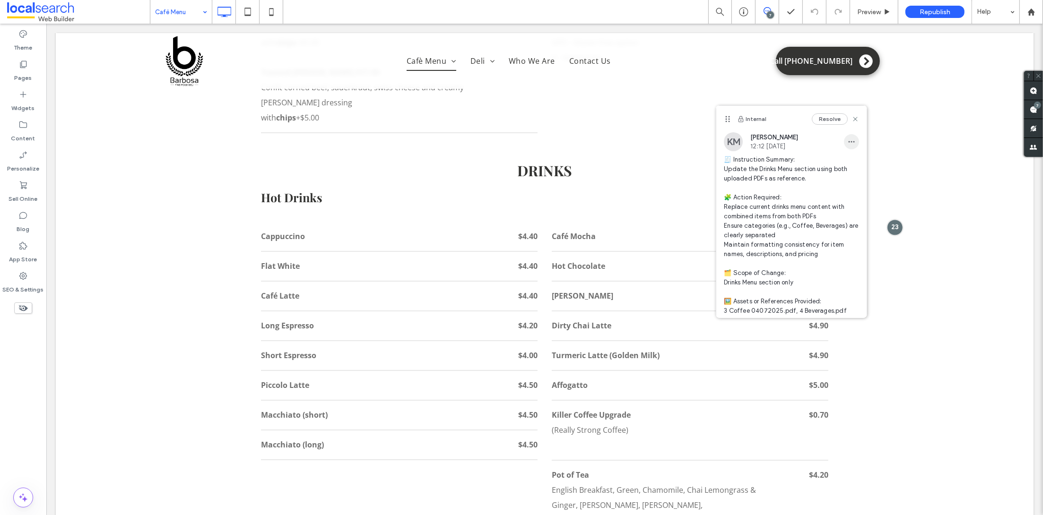
click at [848, 140] on icon "button" at bounding box center [852, 142] width 8 height 8
click at [844, 170] on span "Edit" at bounding box center [849, 166] width 12 height 9
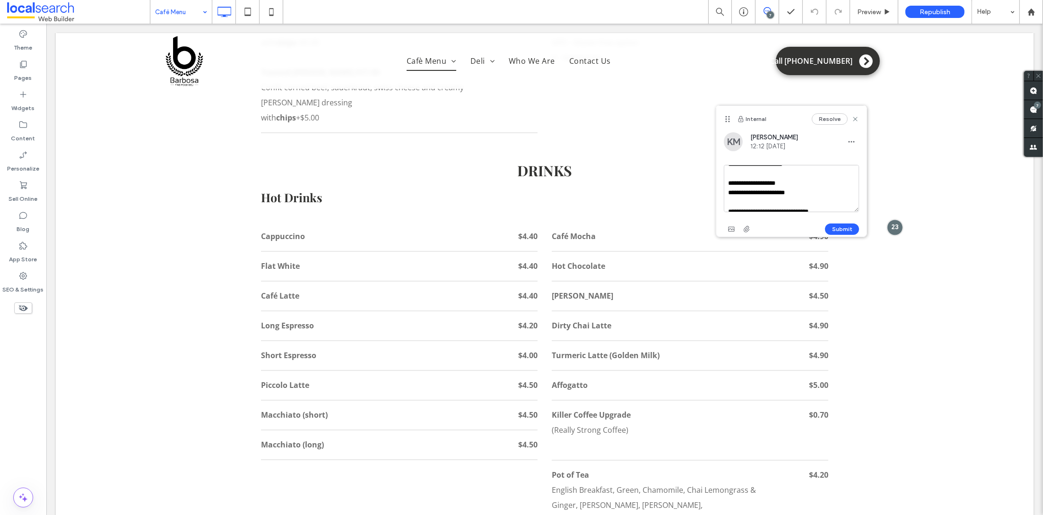
scroll to position [197, 0]
click at [730, 185] on textarea "**********" at bounding box center [791, 188] width 135 height 47
click at [805, 200] on textarea "**********" at bounding box center [791, 188] width 135 height 47
type textarea "**********"
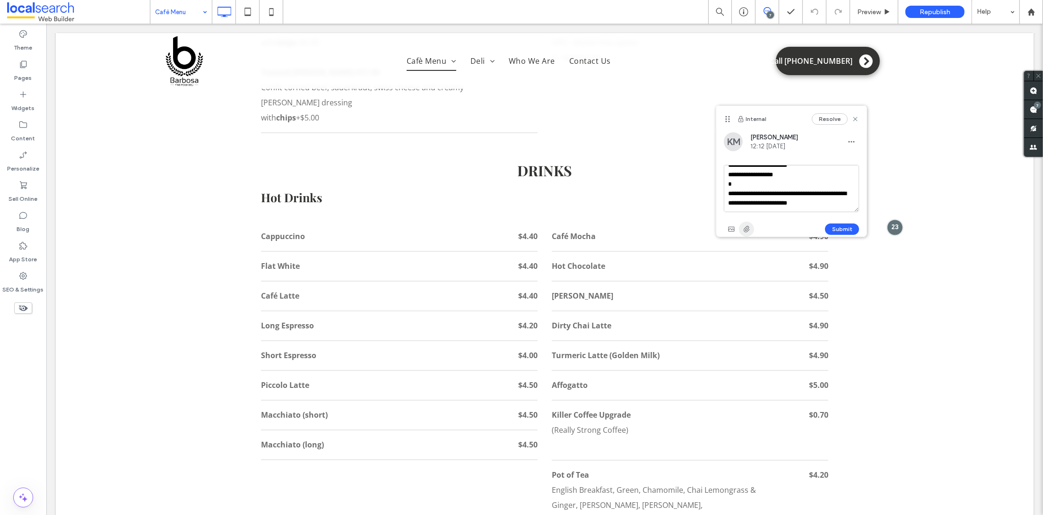
click at [749, 228] on use "button" at bounding box center [747, 230] width 6 height 6
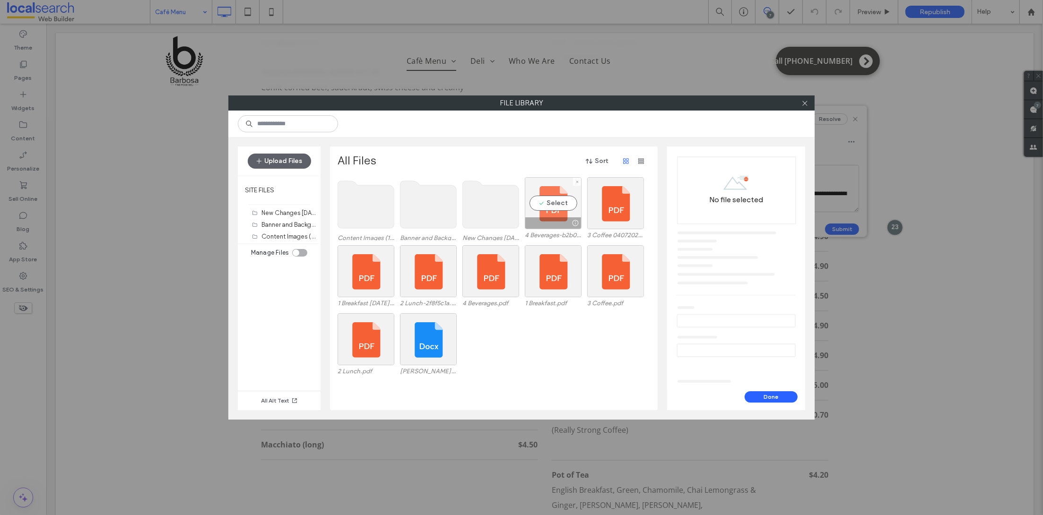
click at [559, 219] on div at bounding box center [553, 223] width 56 height 11
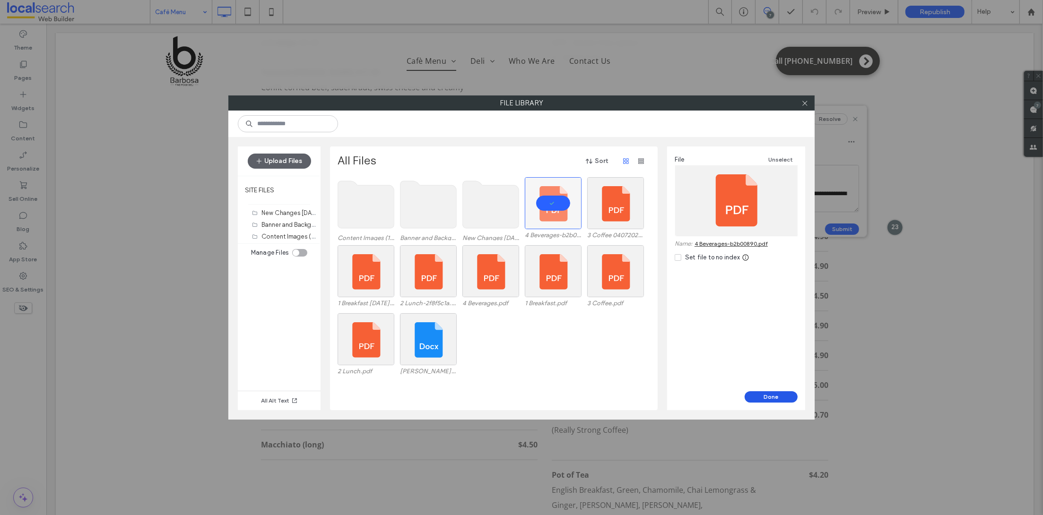
click at [760, 395] on button "Done" at bounding box center [771, 397] width 53 height 11
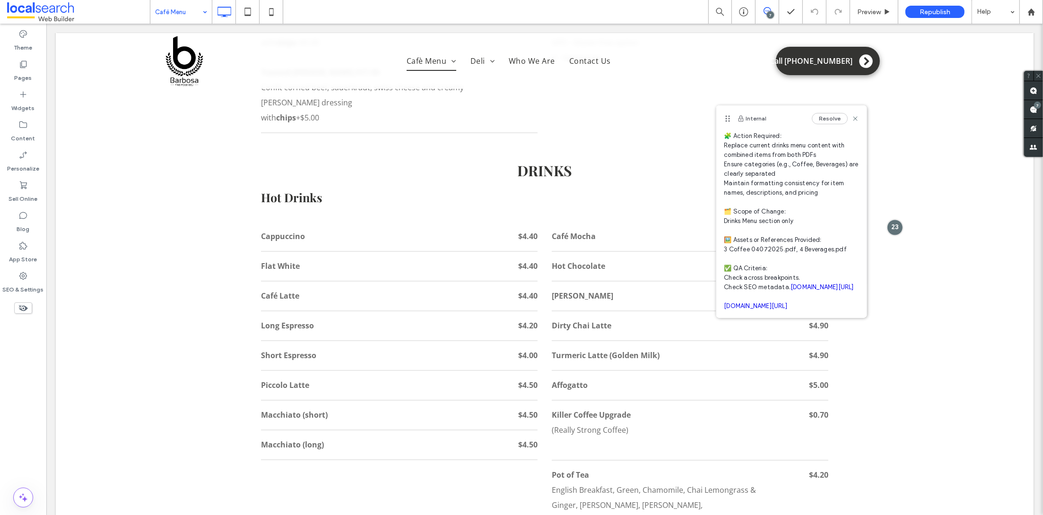
scroll to position [147, 0]
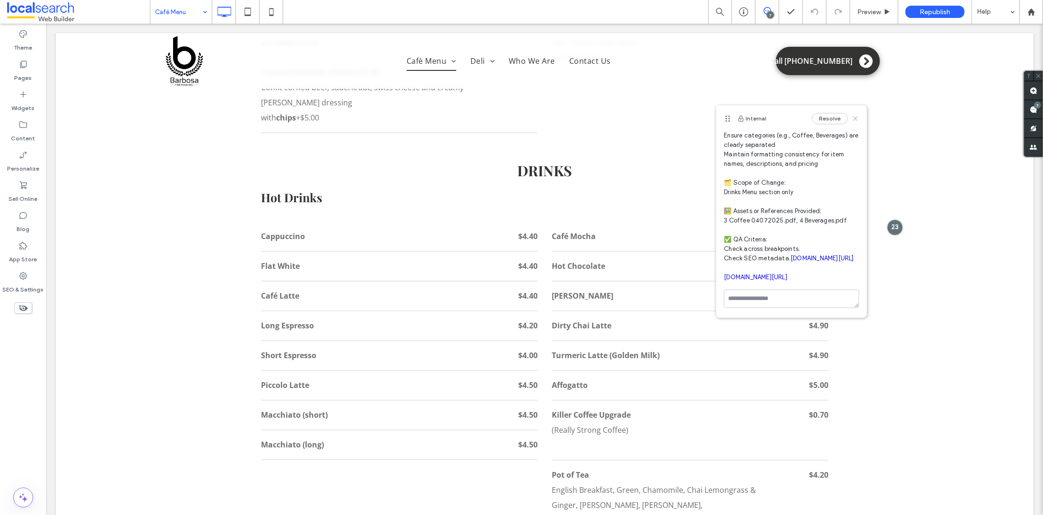
click at [852, 121] on icon at bounding box center [856, 119] width 8 height 8
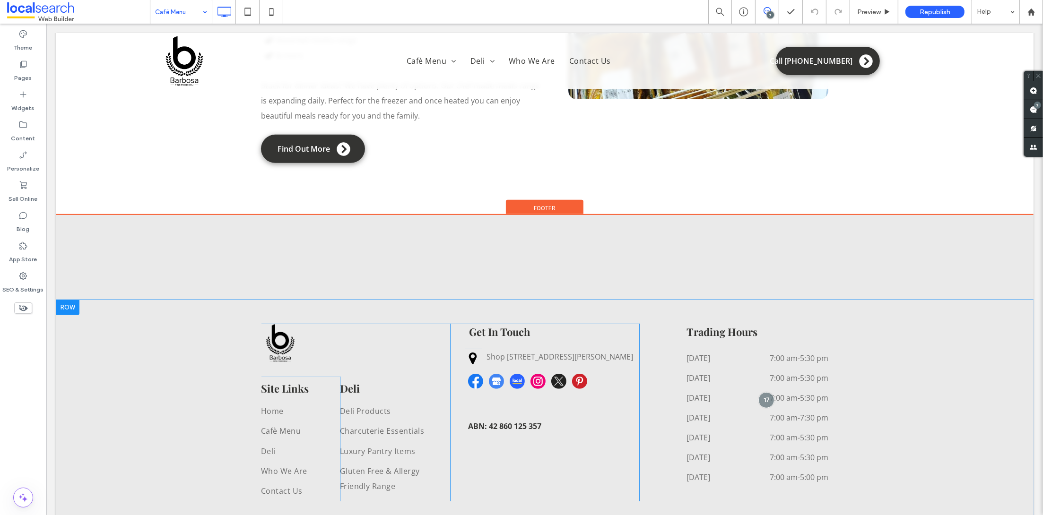
scroll to position [4660, 0]
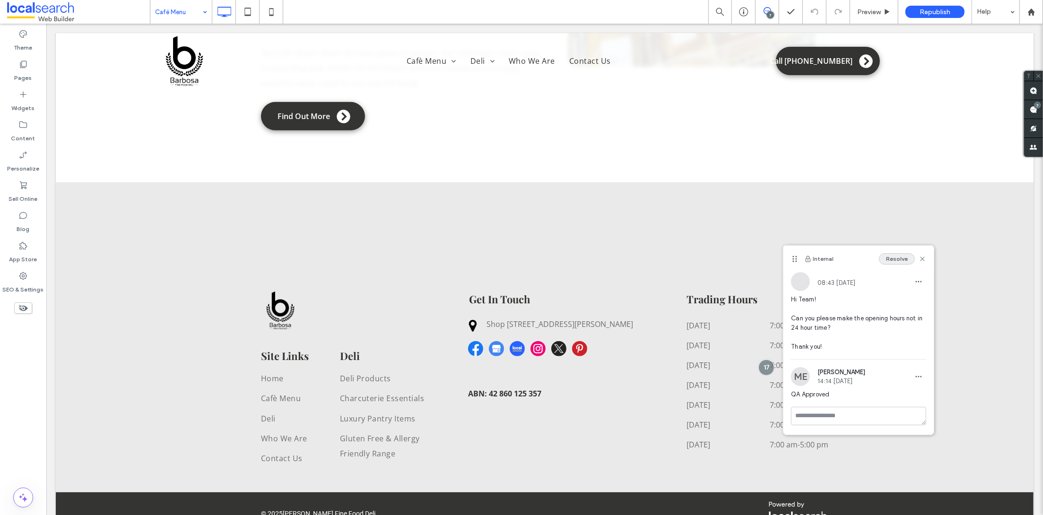
click at [894, 260] on button "Resolve" at bounding box center [897, 258] width 36 height 11
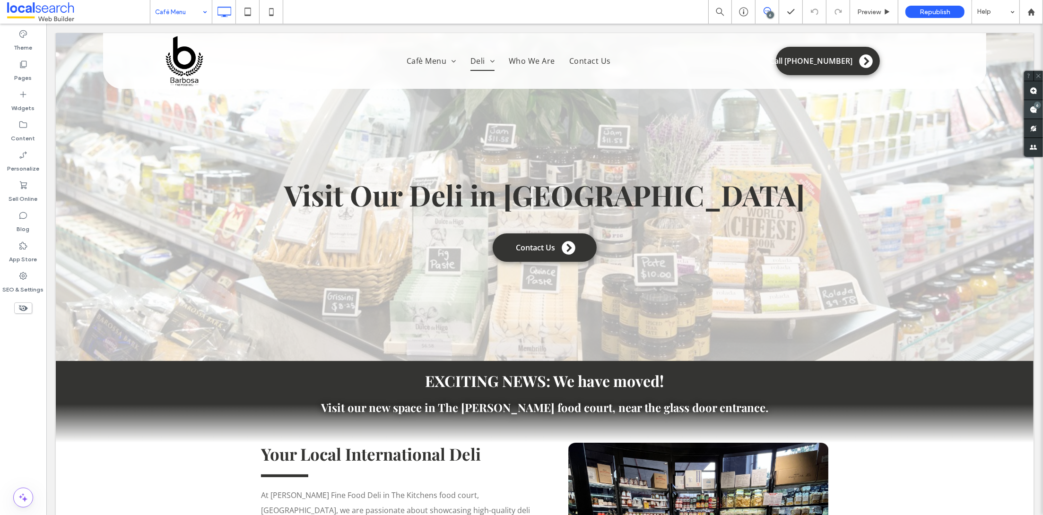
click at [1029, 111] on span at bounding box center [1033, 109] width 19 height 18
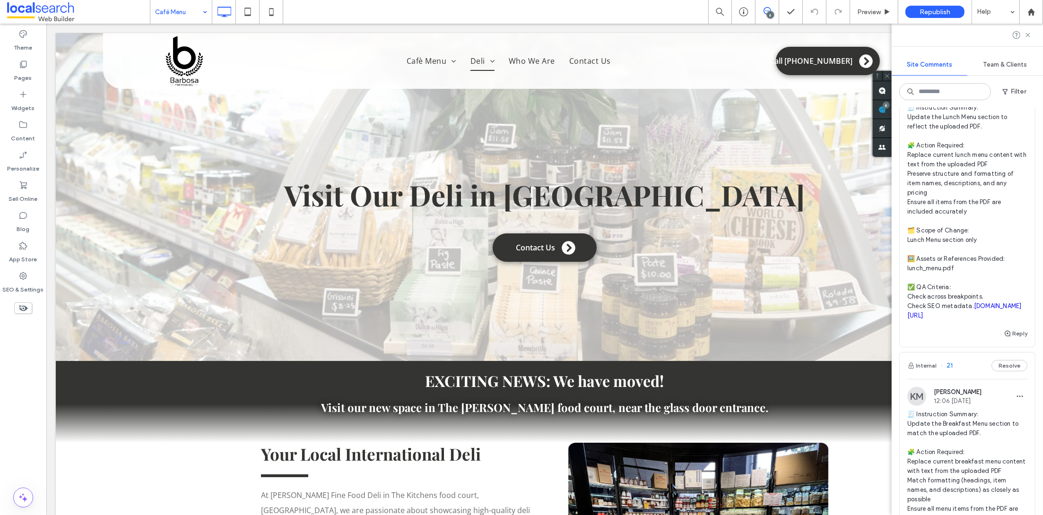
scroll to position [601, 0]
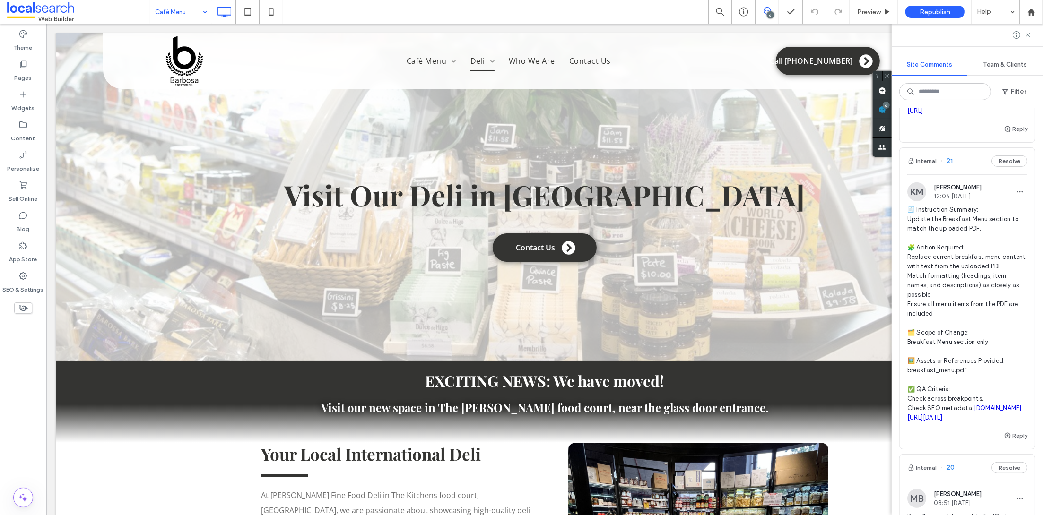
click at [1033, 31] on div at bounding box center [967, 35] width 151 height 23
click at [23, 128] on use at bounding box center [23, 125] width 8 height 7
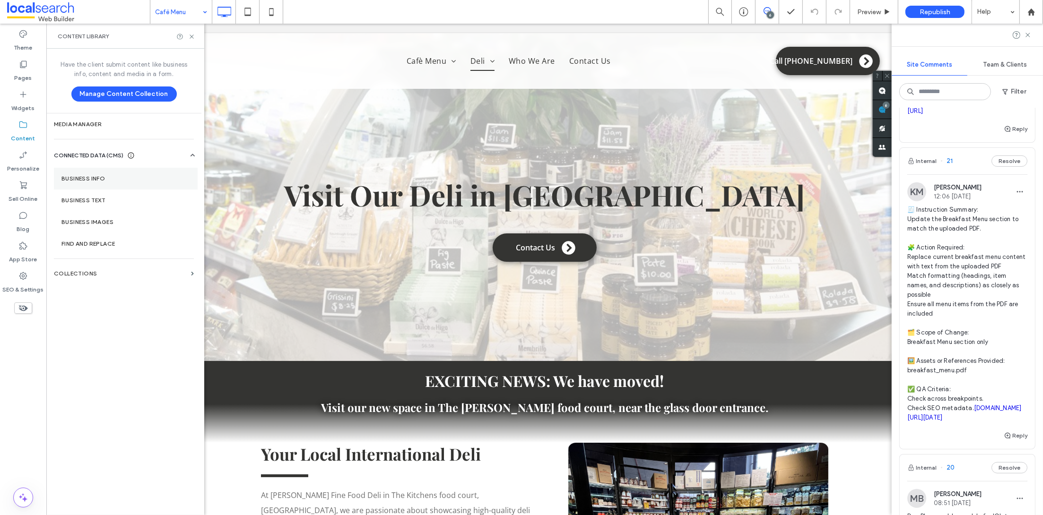
click at [87, 175] on label "Business Info" at bounding box center [125, 178] width 129 height 7
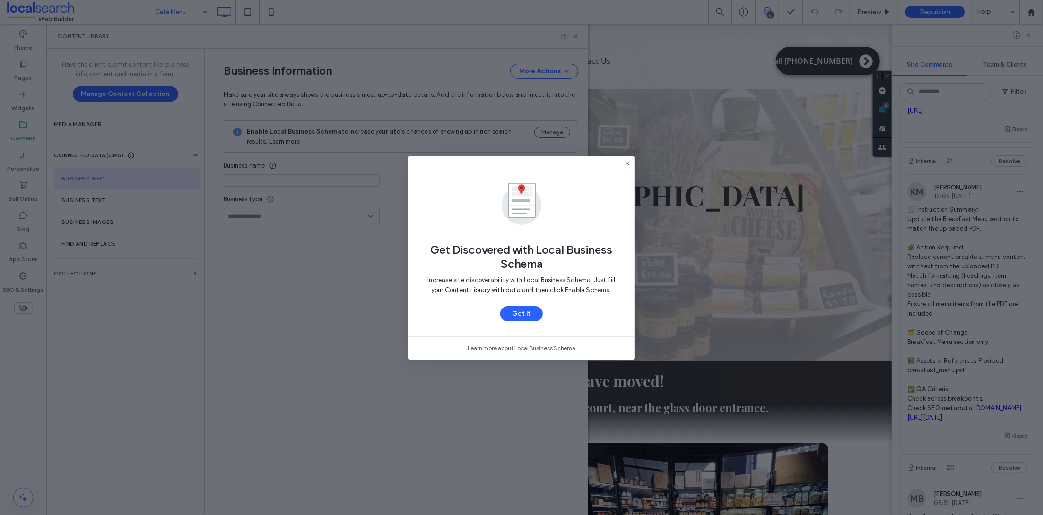
type input "**********"
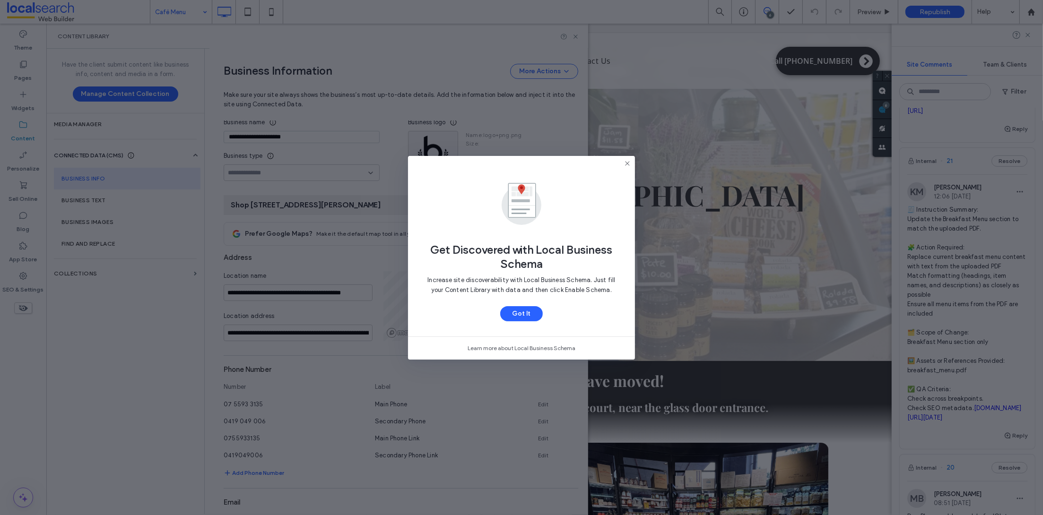
scroll to position [44, 0]
click at [627, 165] on icon at bounding box center [628, 164] width 8 height 8
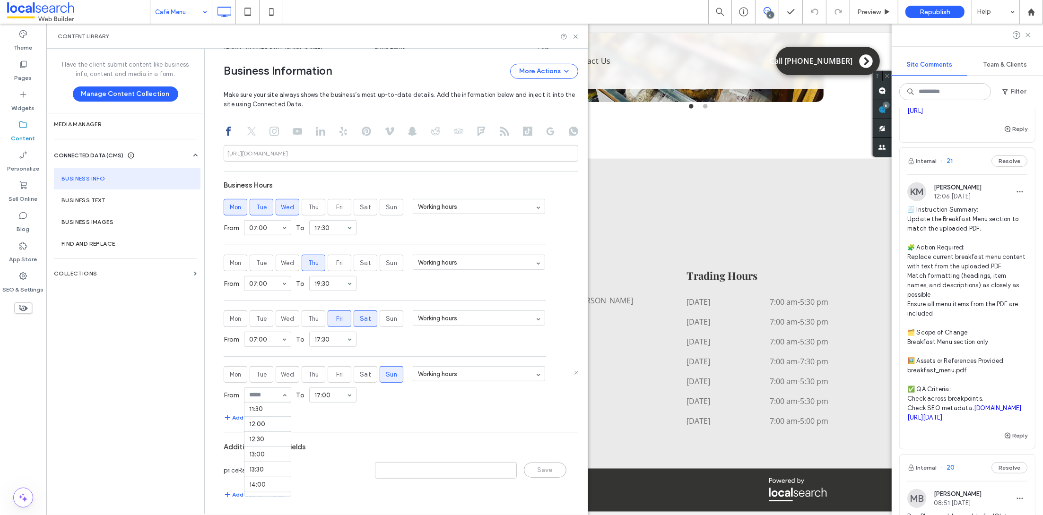
scroll to position [207, 0]
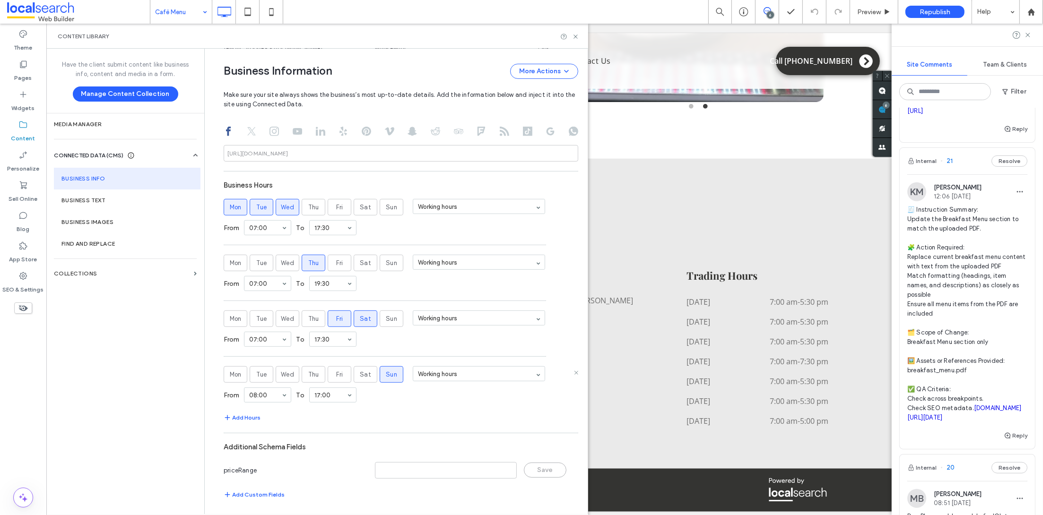
click at [382, 429] on div "**********" at bounding box center [401, 120] width 355 height 772
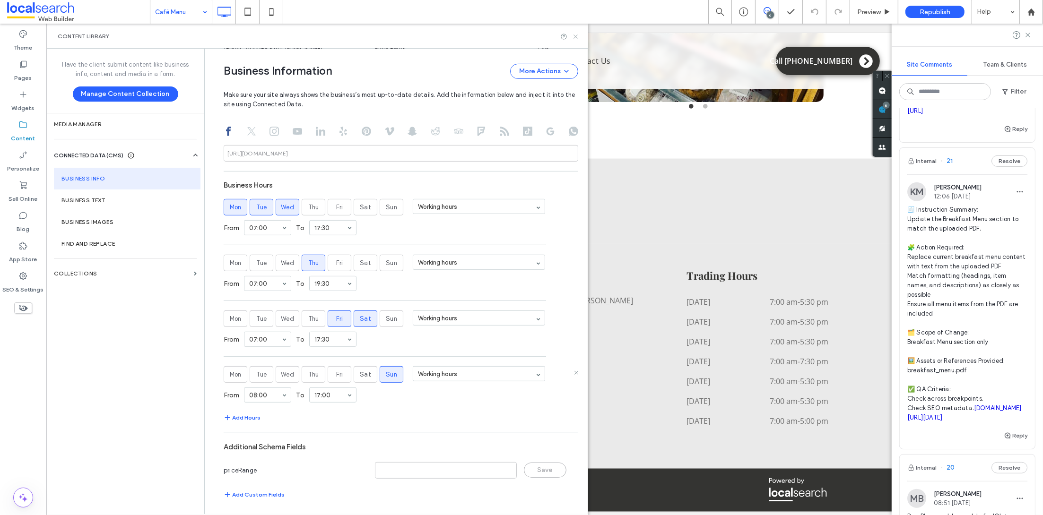
click at [575, 34] on icon at bounding box center [575, 36] width 7 height 7
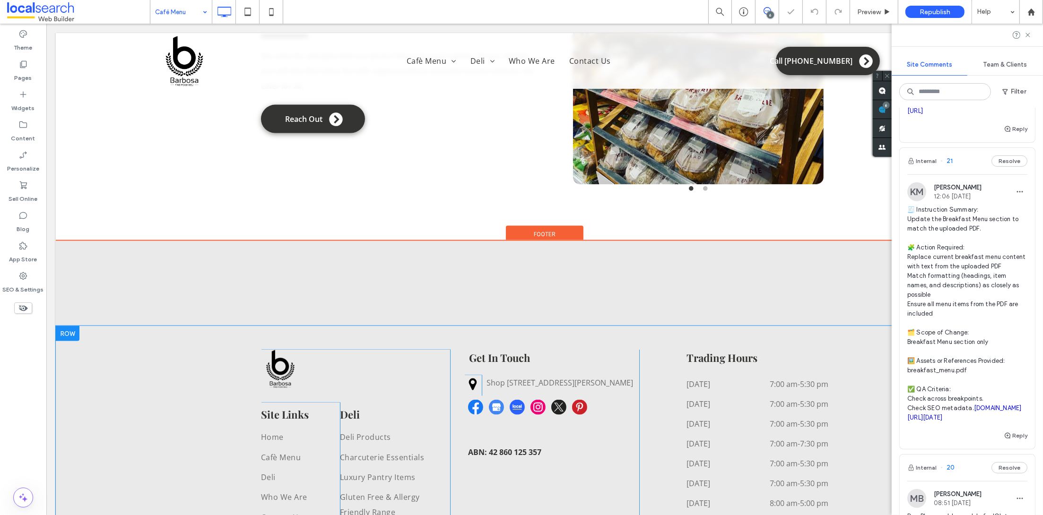
scroll to position [1670, 0]
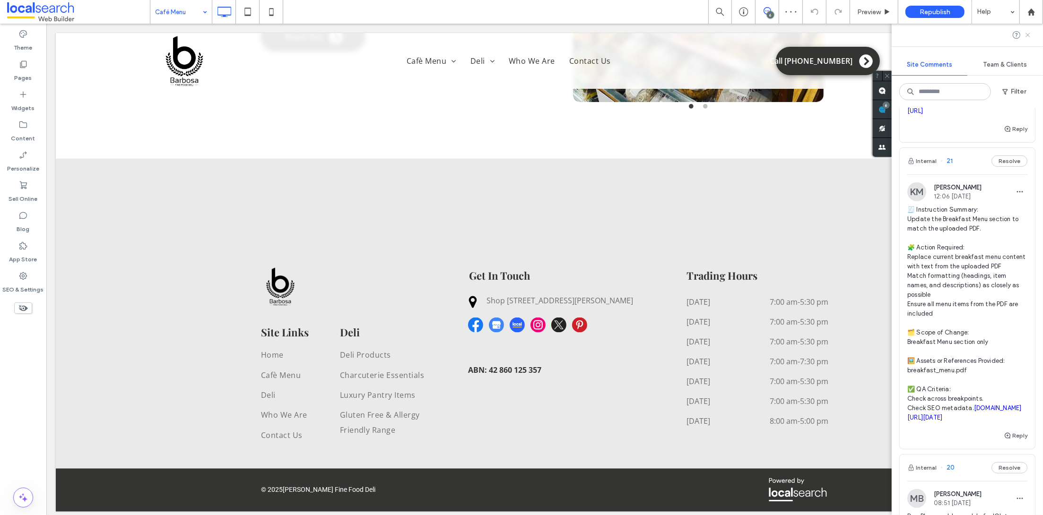
click at [1027, 34] on use at bounding box center [1028, 35] width 4 height 4
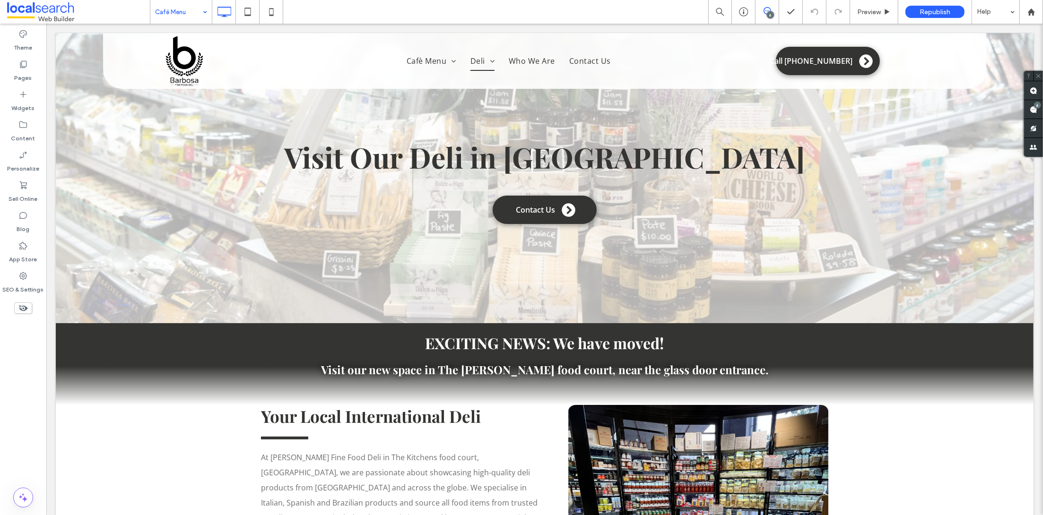
scroll to position [0, 0]
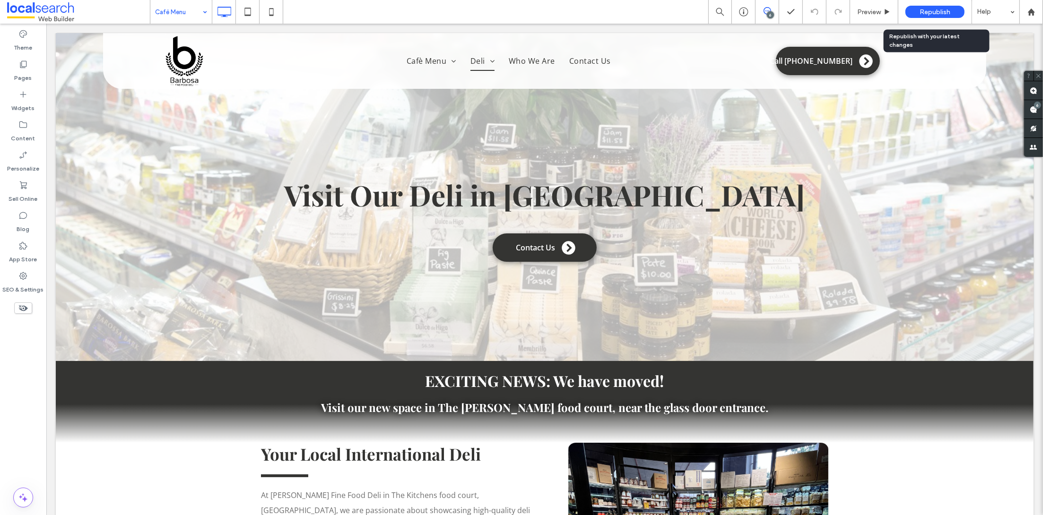
click at [945, 15] on span "Republish" at bounding box center [935, 12] width 31 height 8
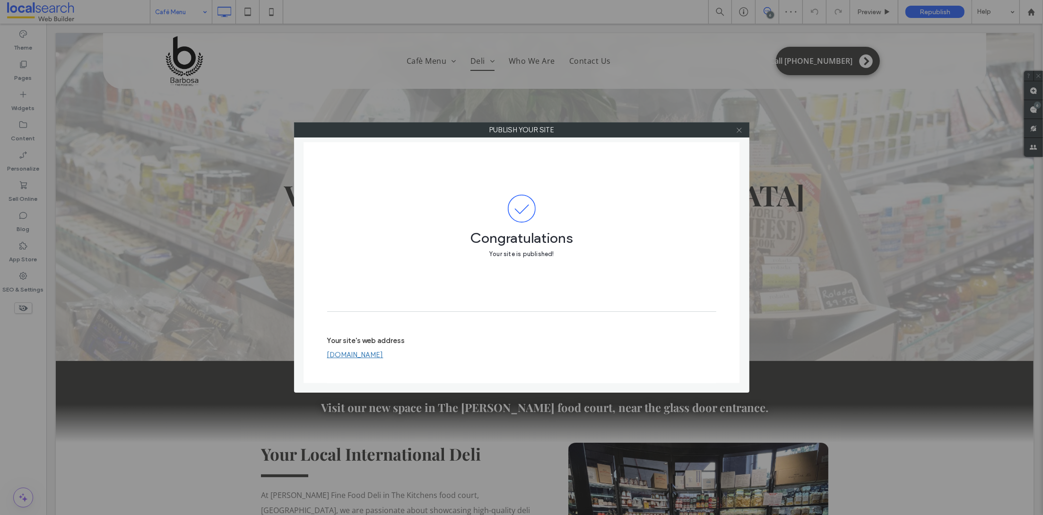
click at [741, 131] on icon at bounding box center [739, 130] width 7 height 7
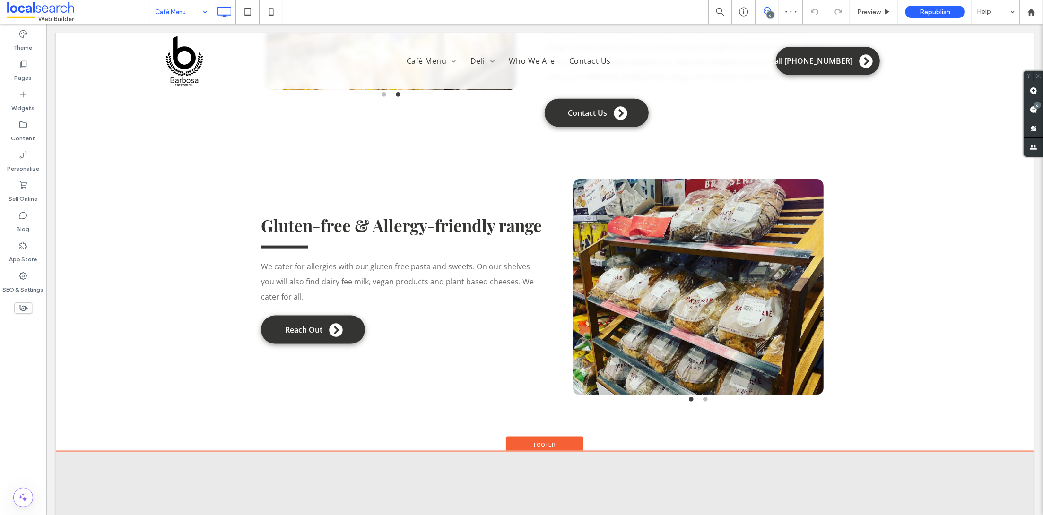
scroll to position [1670, 0]
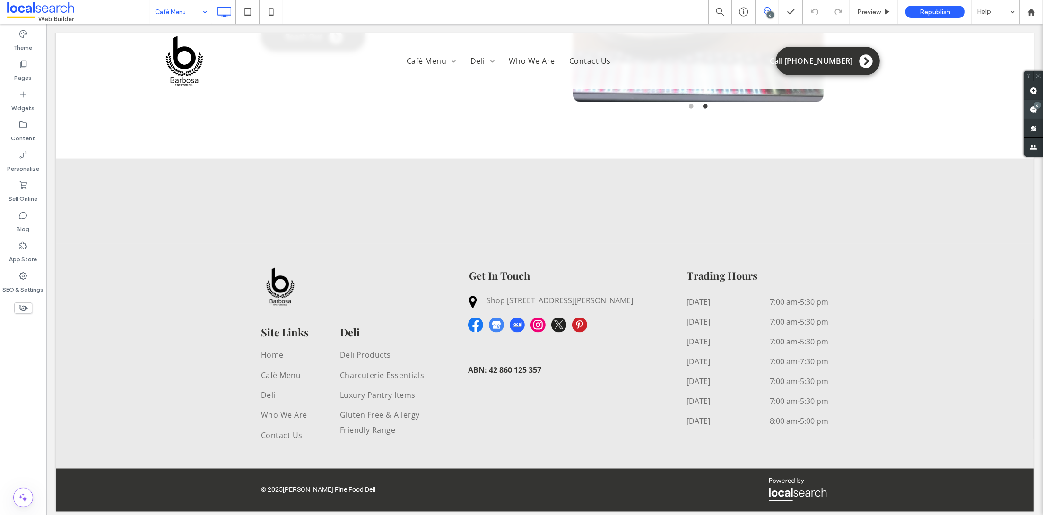
click at [1034, 107] on use at bounding box center [1034, 110] width 8 height 8
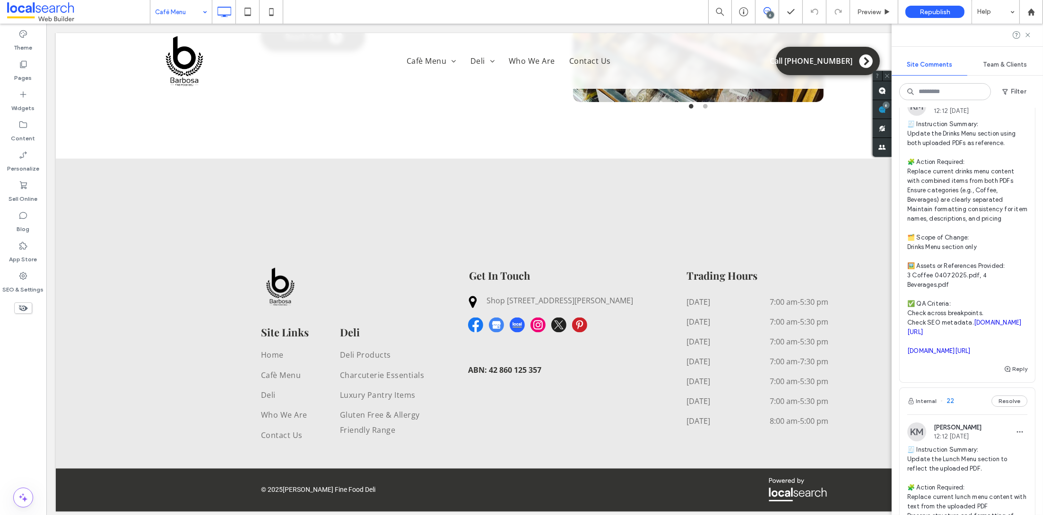
scroll to position [0, 0]
